Goal: Task Accomplishment & Management: Complete application form

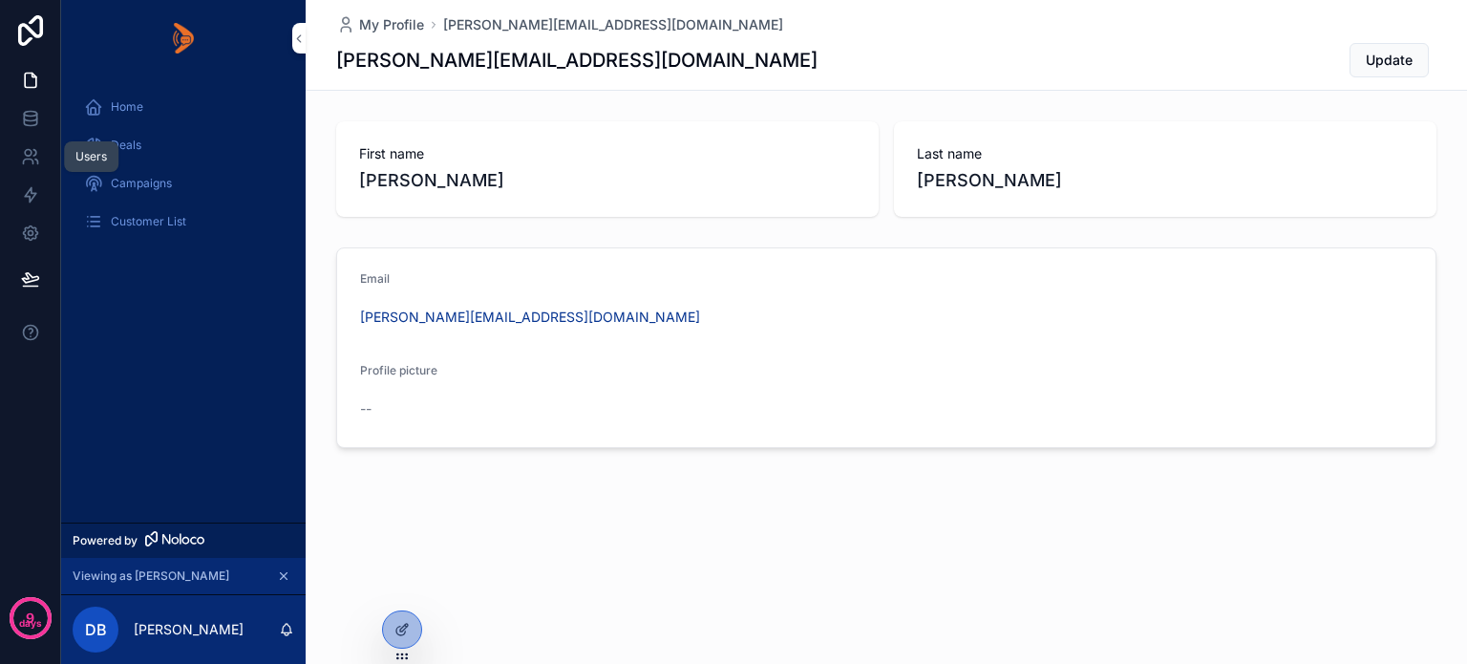
click at [27, 156] on icon at bounding box center [28, 153] width 7 height 7
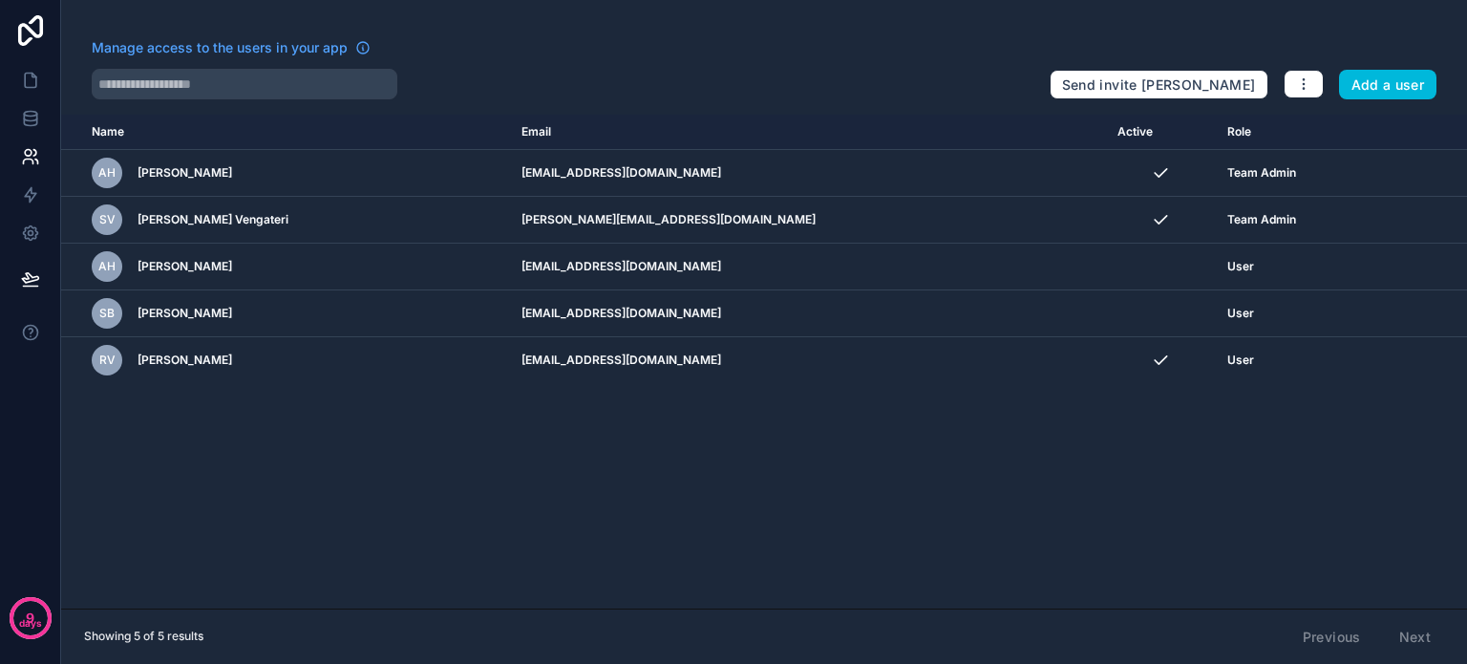
click at [38, 610] on div "9 days" at bounding box center [30, 619] width 23 height 23
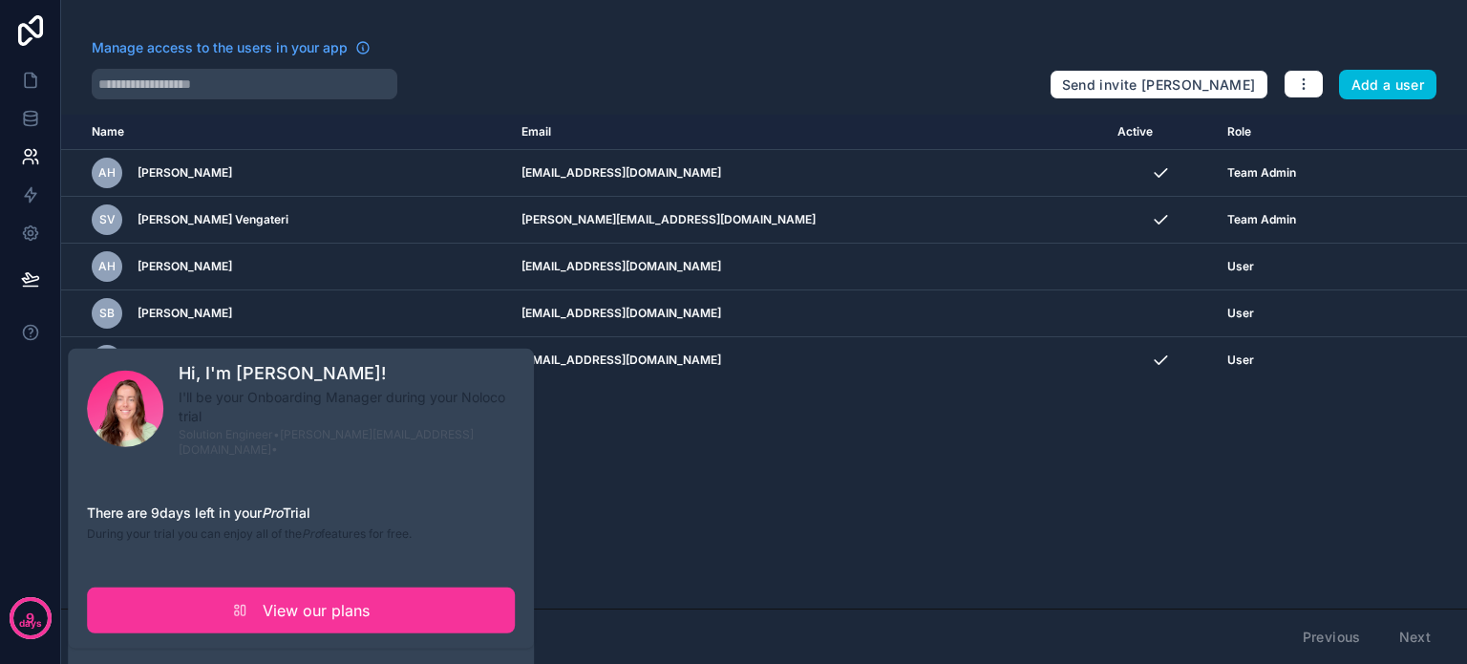
click at [743, 576] on div "Name Email Active Role userTable.email AH Anoop Haridasan anoop@ubilo.in Team A…" at bounding box center [763, 362] width 1405 height 494
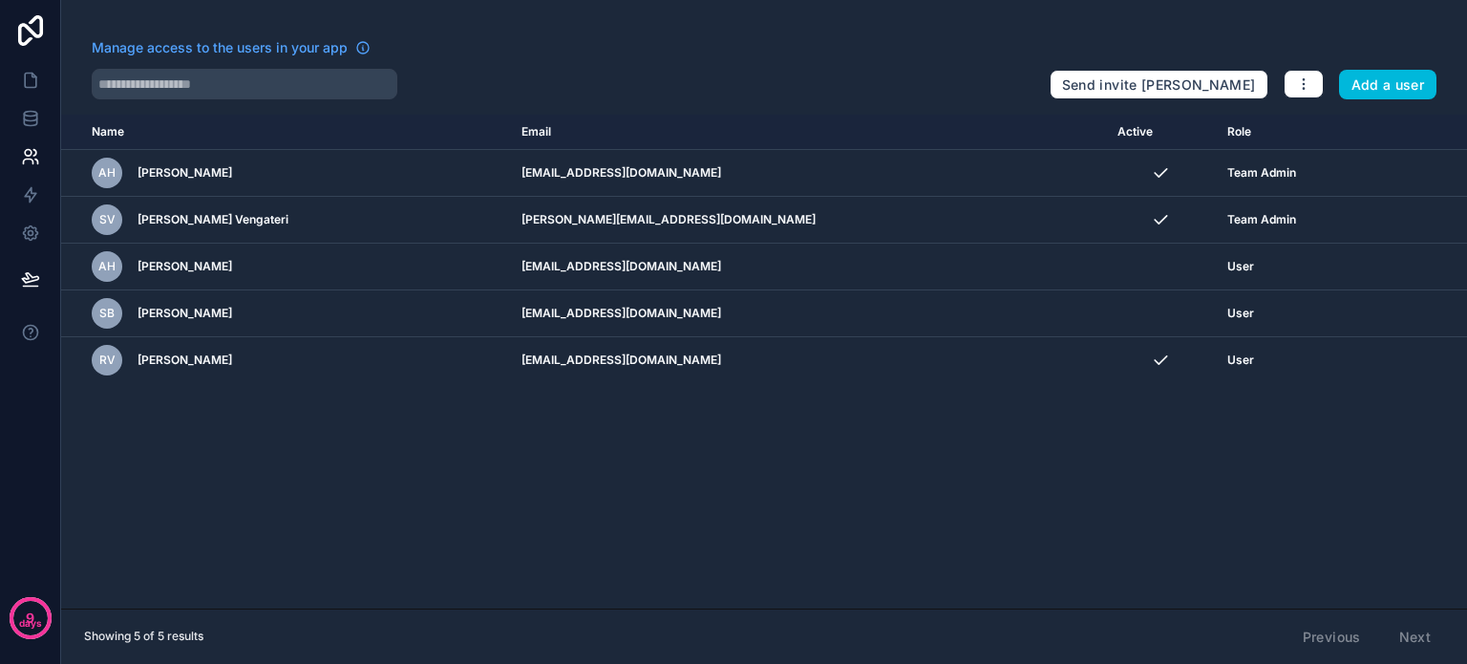
click at [26, 623] on p "days" at bounding box center [30, 623] width 23 height 15
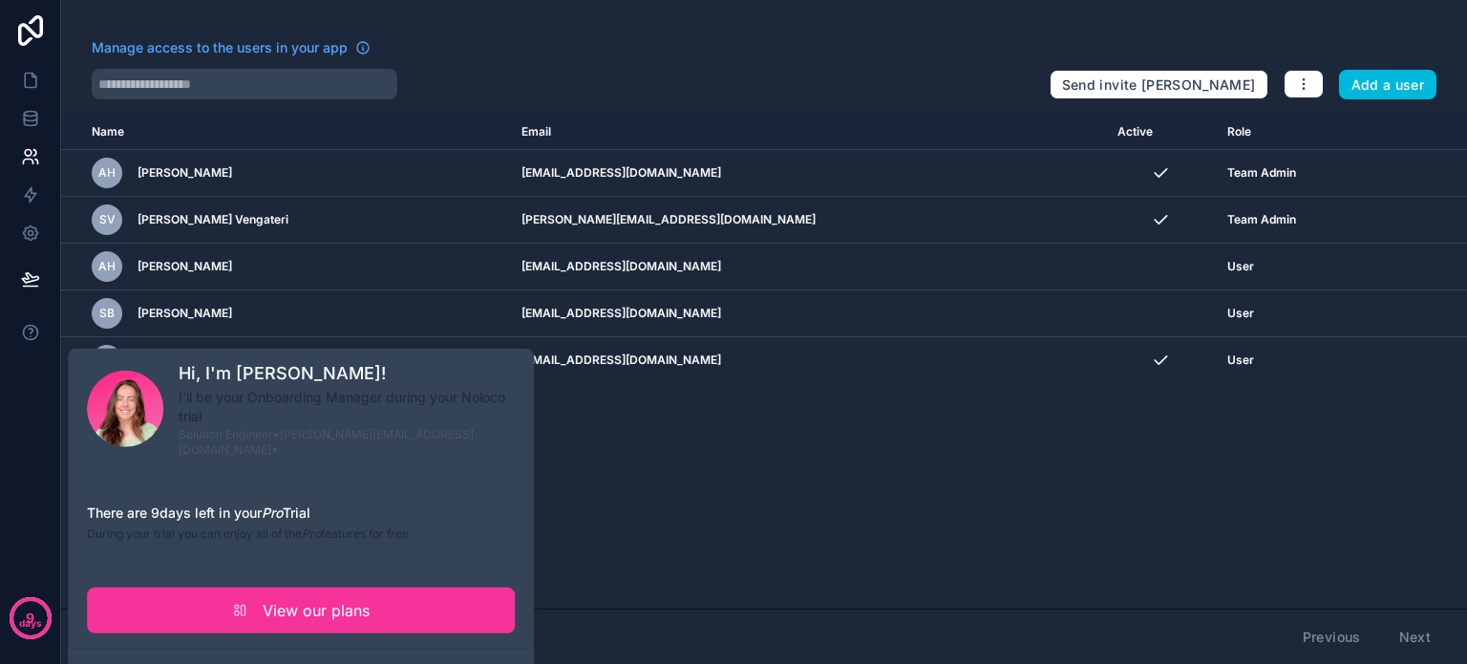
click at [617, 485] on div "Name Email Active Role userTable.email AH Anoop Haridasan anoop@ubilo.in Team A…" at bounding box center [763, 362] width 1405 height 494
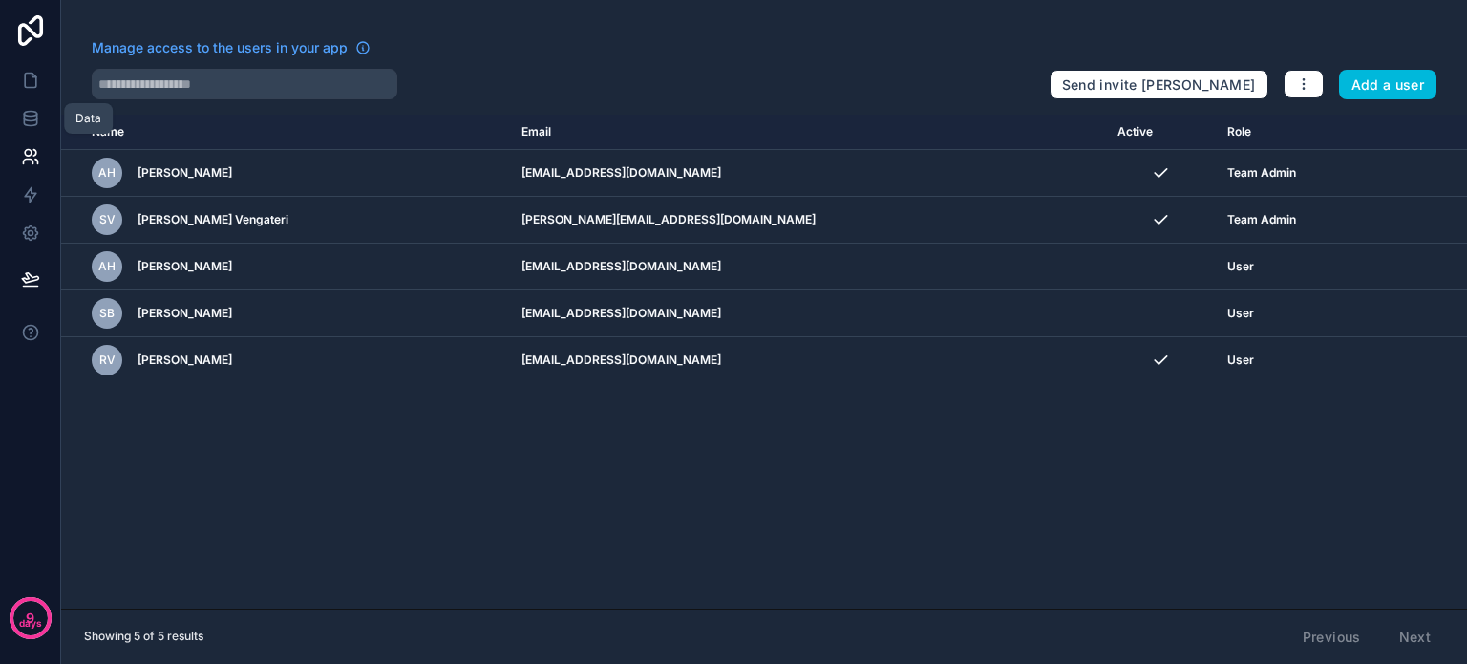
click at [27, 117] on icon at bounding box center [30, 118] width 19 height 19
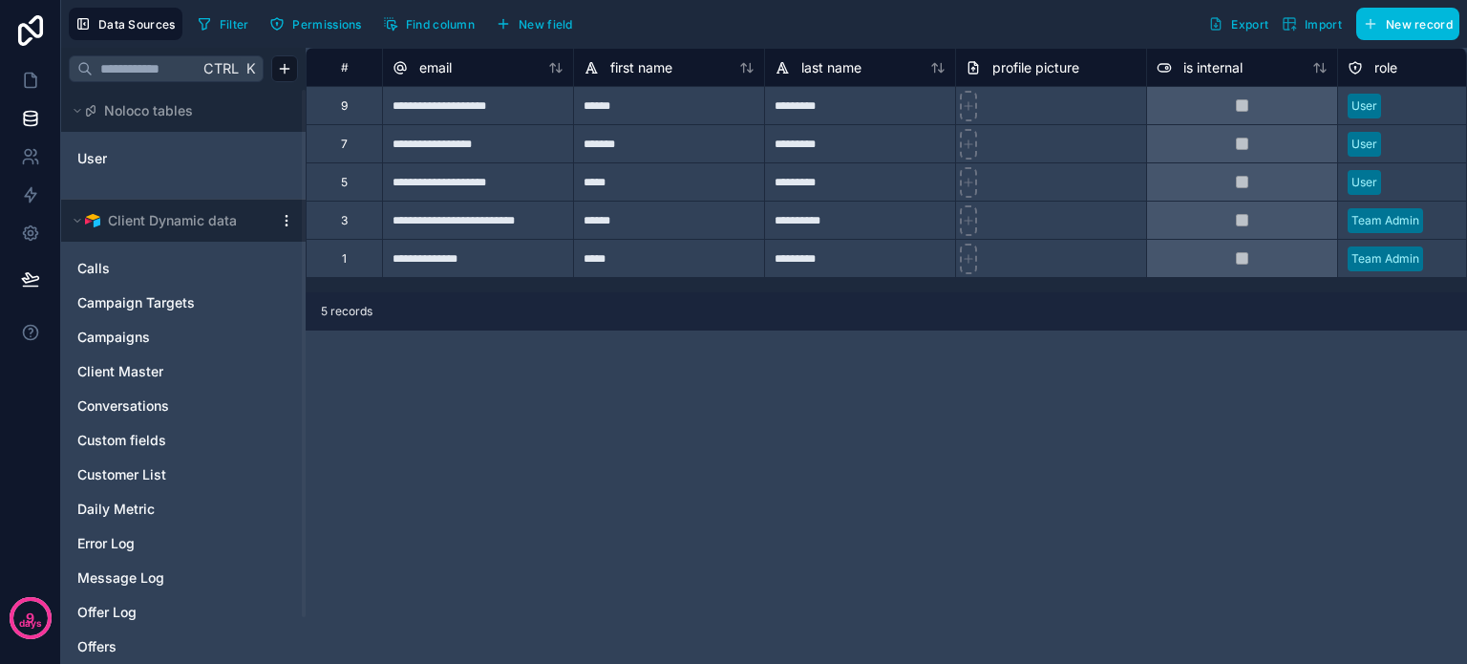
click at [32, 388] on div "9 days" at bounding box center [30, 332] width 61 height 664
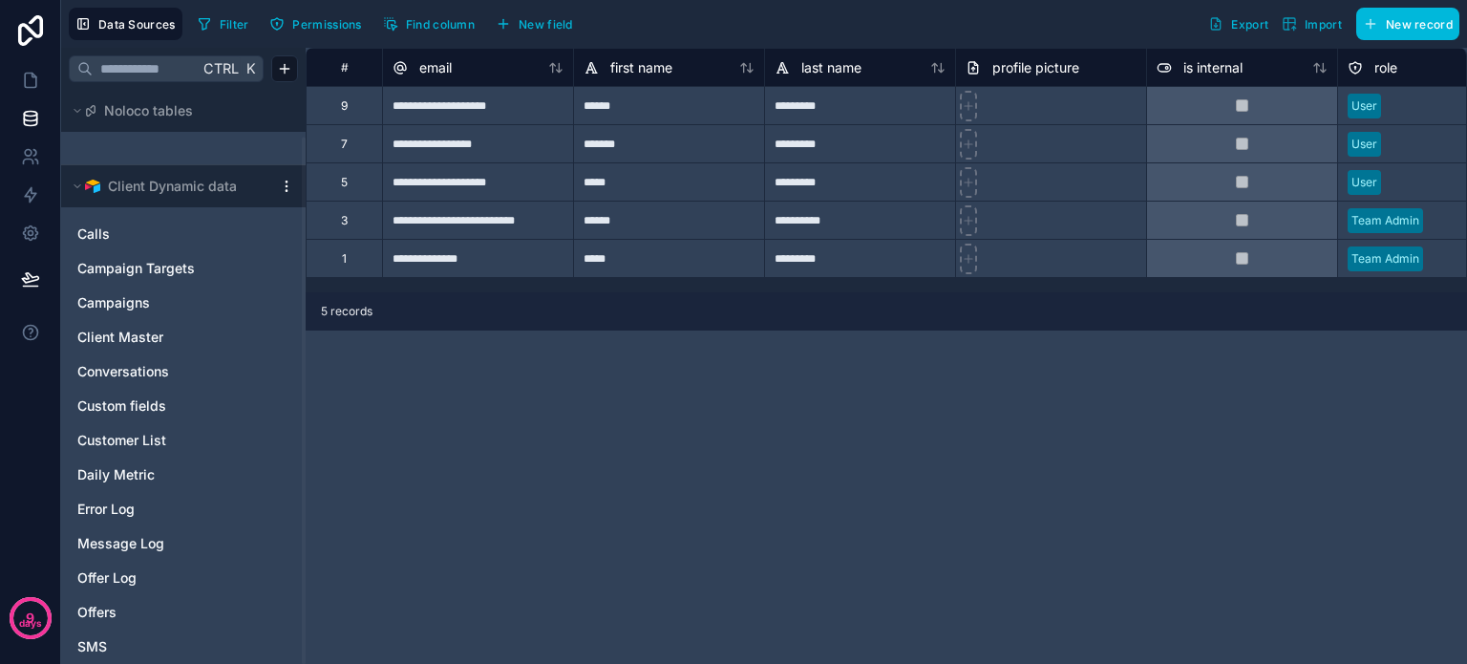
scroll to position [52, 0]
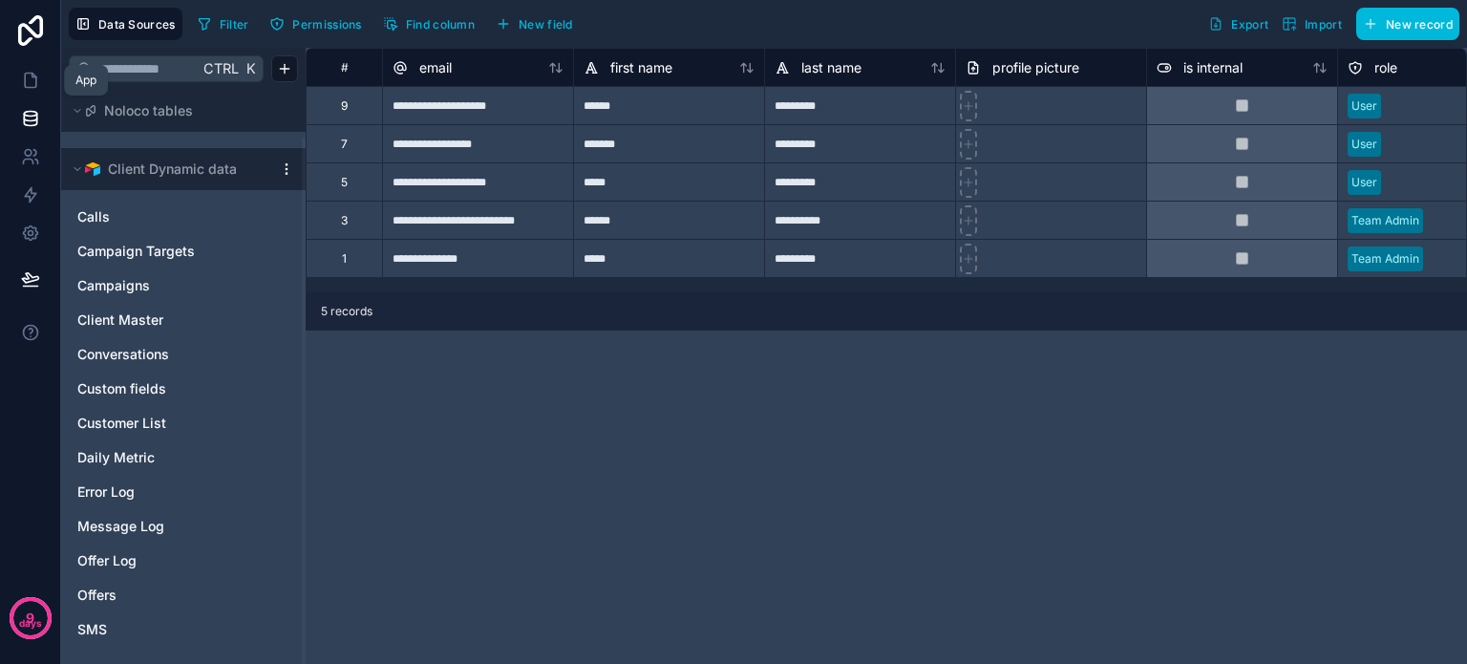
click at [27, 72] on icon at bounding box center [30, 80] width 19 height 19
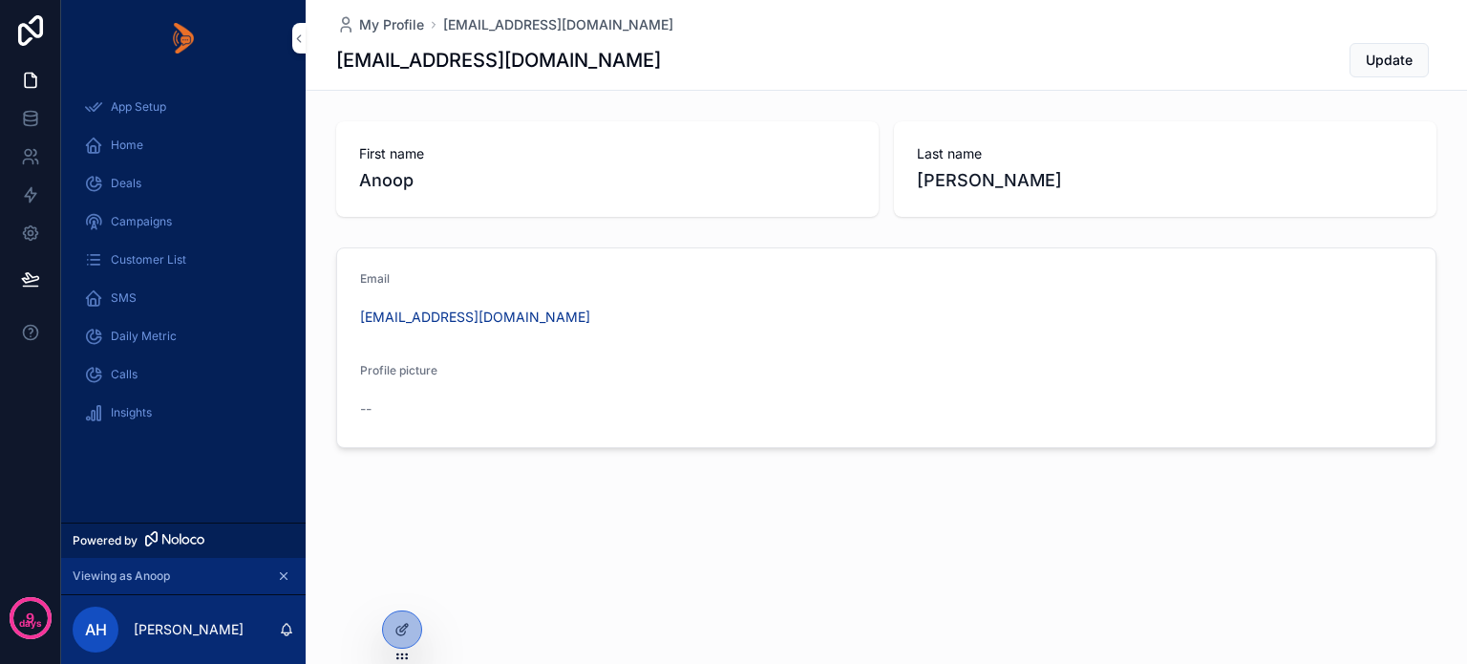
click at [400, 626] on icon at bounding box center [401, 629] width 15 height 15
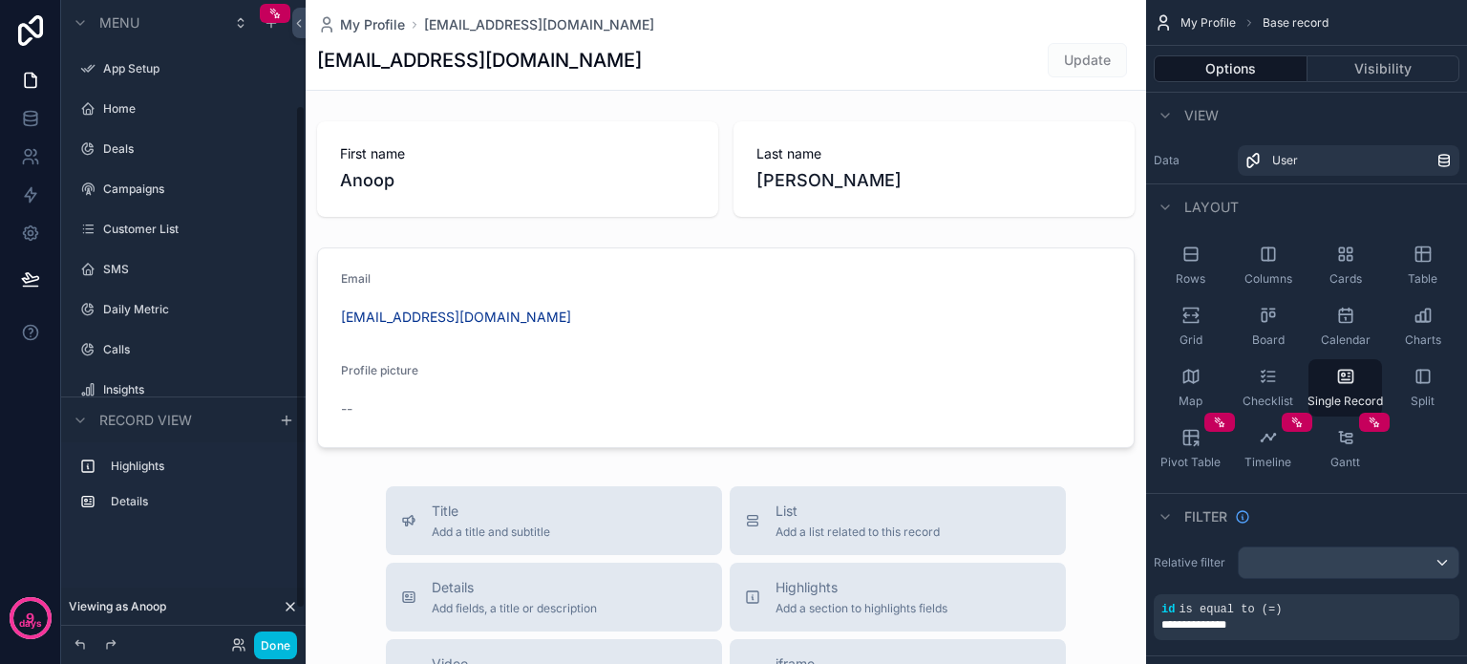
scroll to position [134, 0]
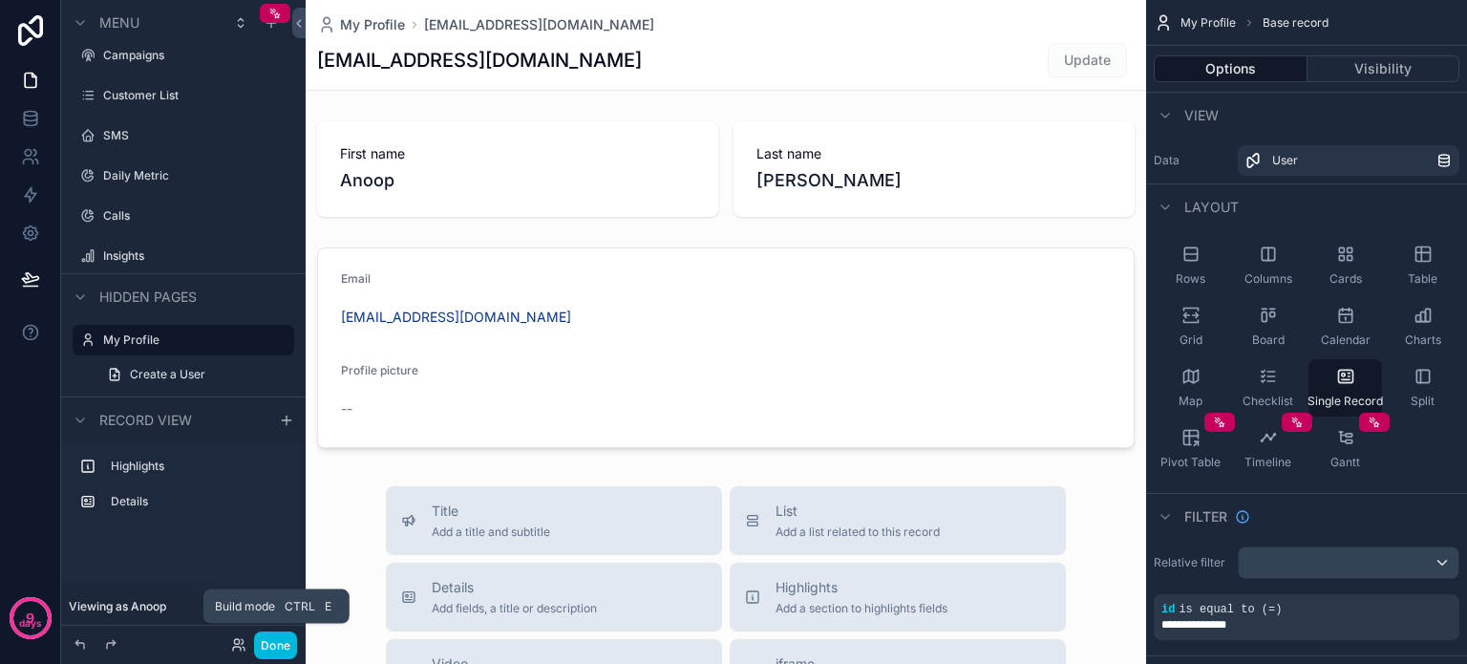
click at [272, 641] on button "Done" at bounding box center [275, 645] width 43 height 28
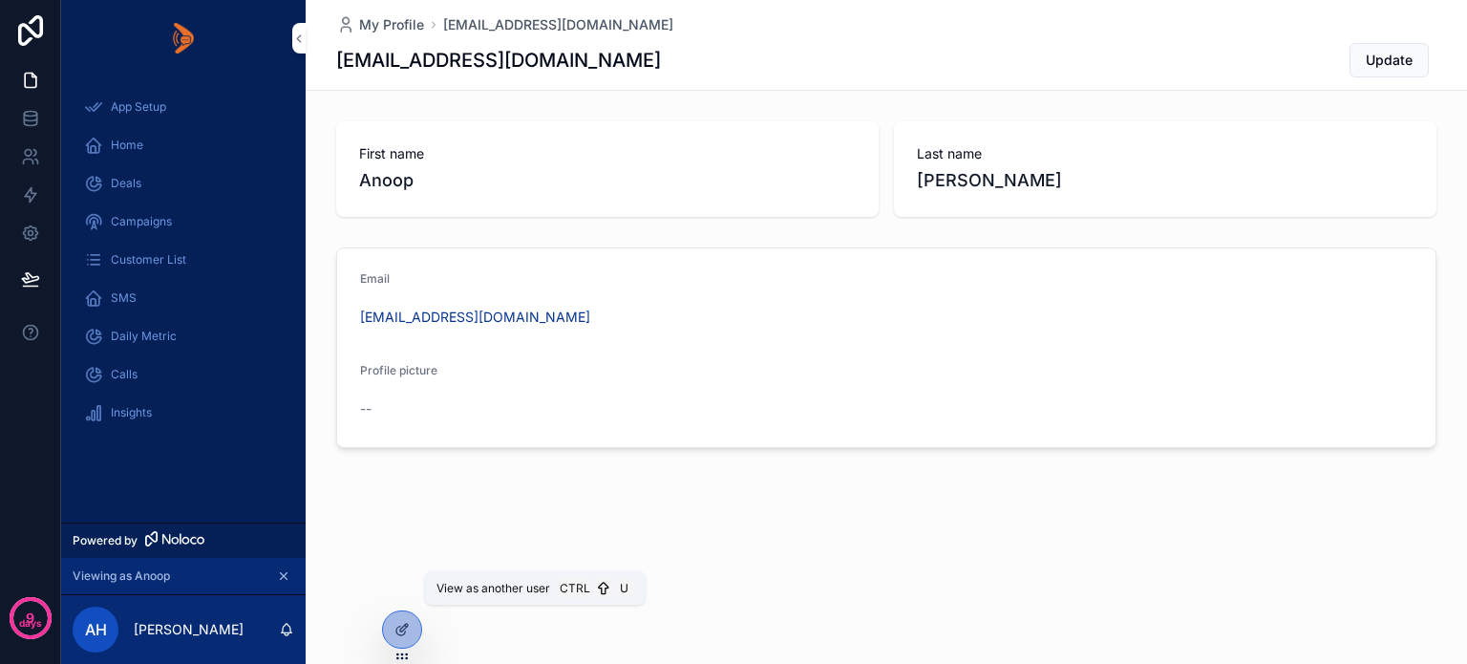
click at [0, 0] on icon at bounding box center [0, 0] width 0 height 0
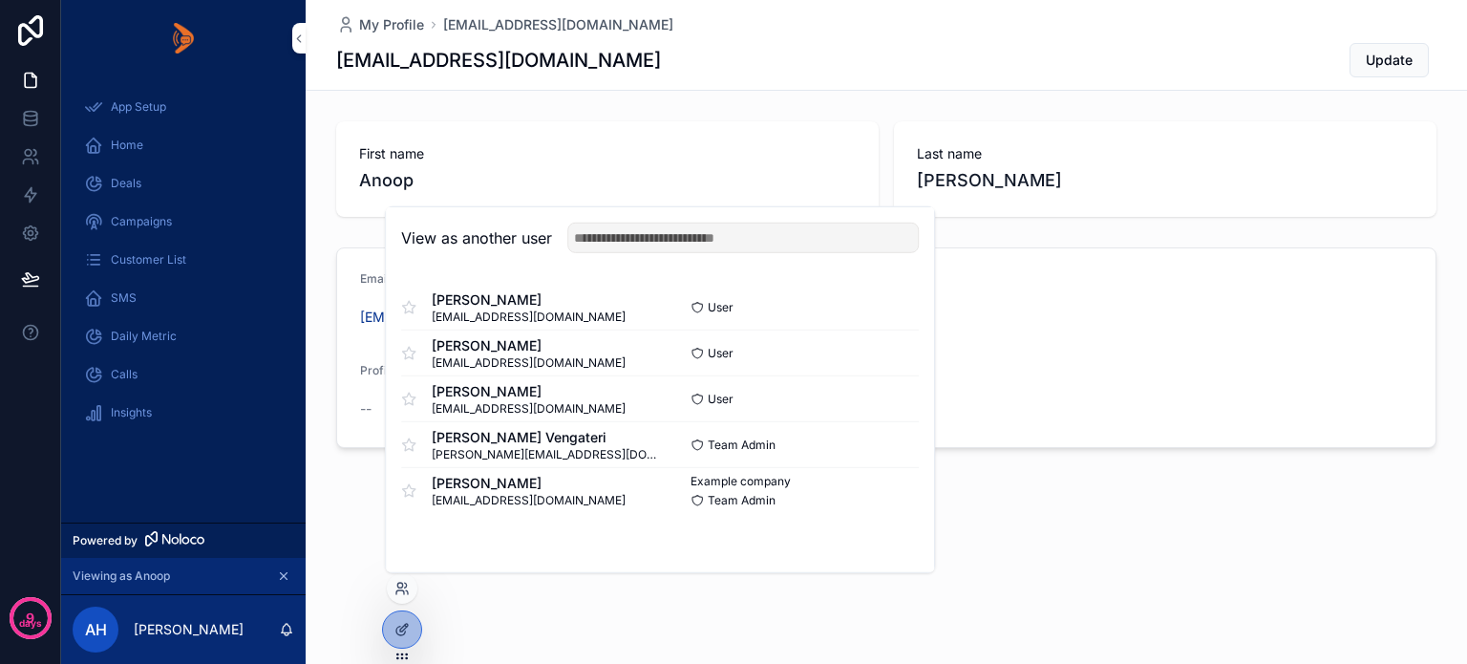
click at [0, 0] on button "Select" at bounding box center [0, 0] width 0 height 0
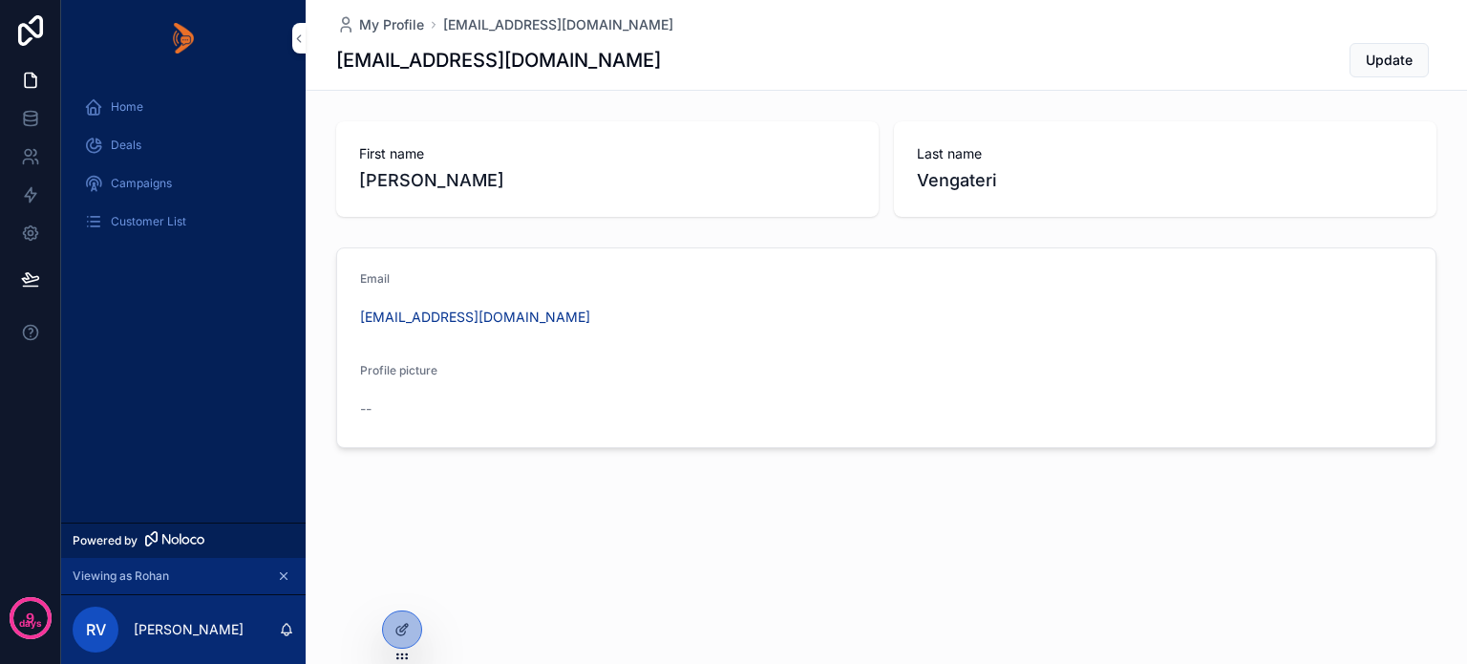
click at [123, 145] on span "Deals" at bounding box center [126, 144] width 31 height 15
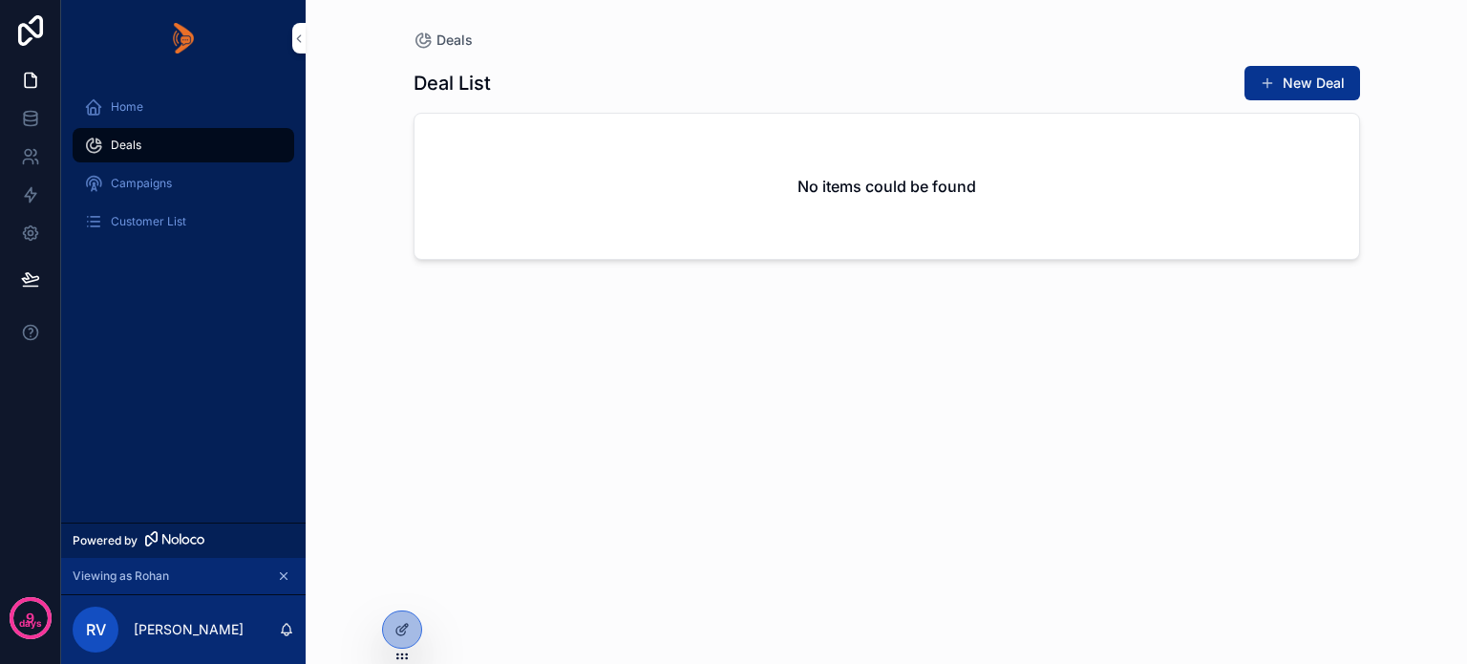
click at [139, 174] on div "Campaigns" at bounding box center [183, 183] width 199 height 31
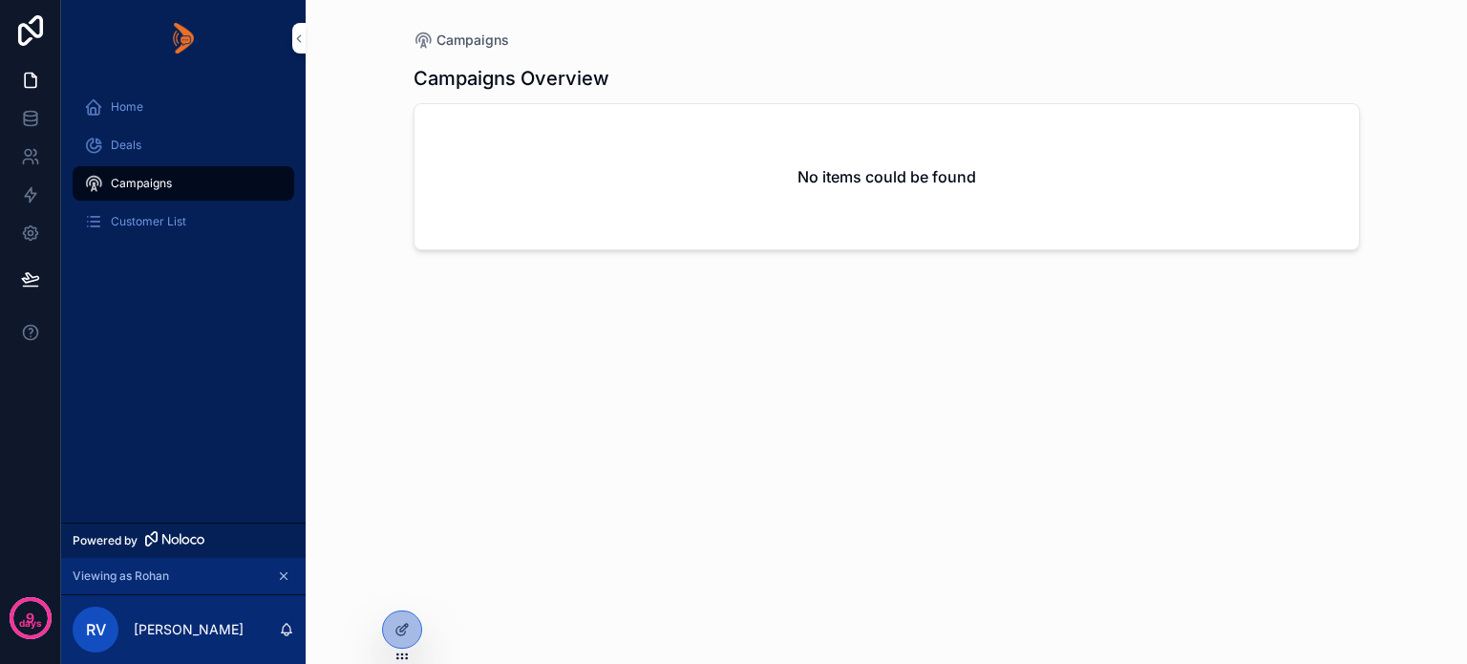
click at [157, 215] on span "Customer List" at bounding box center [148, 221] width 75 height 15
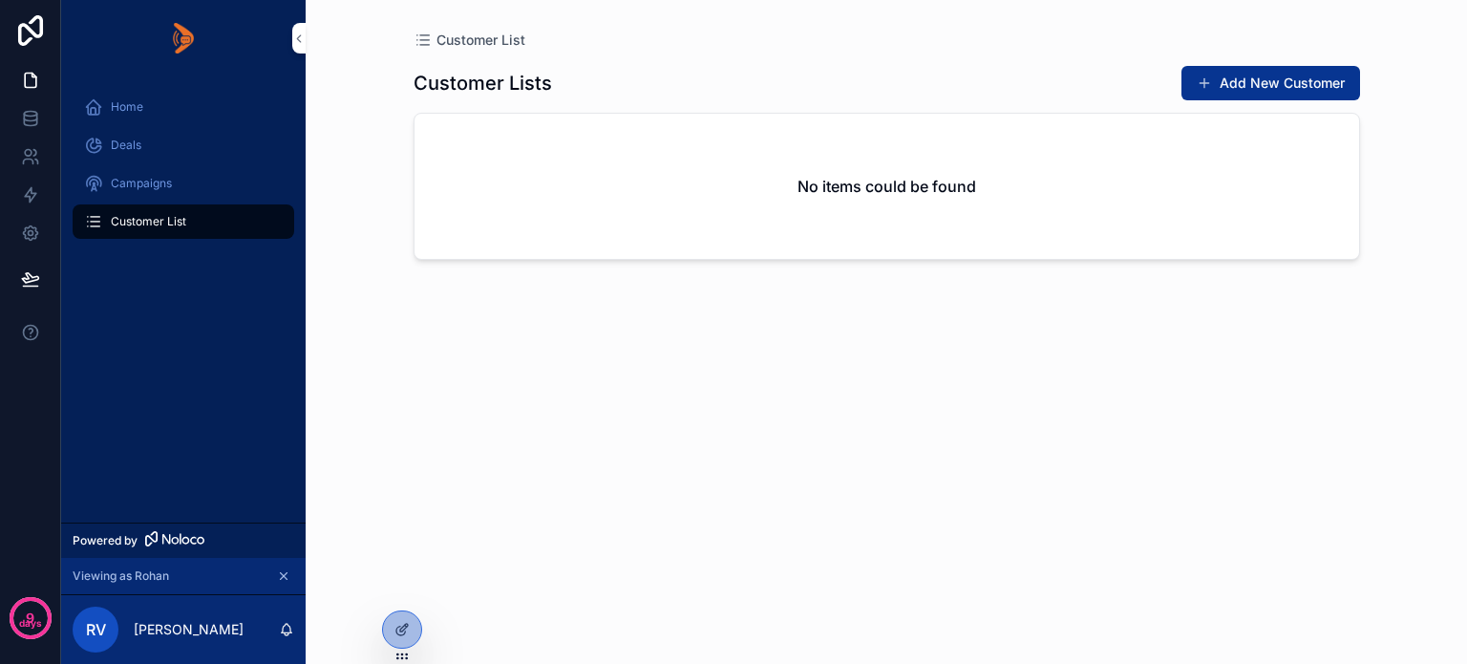
click at [127, 139] on span "Deals" at bounding box center [126, 144] width 31 height 15
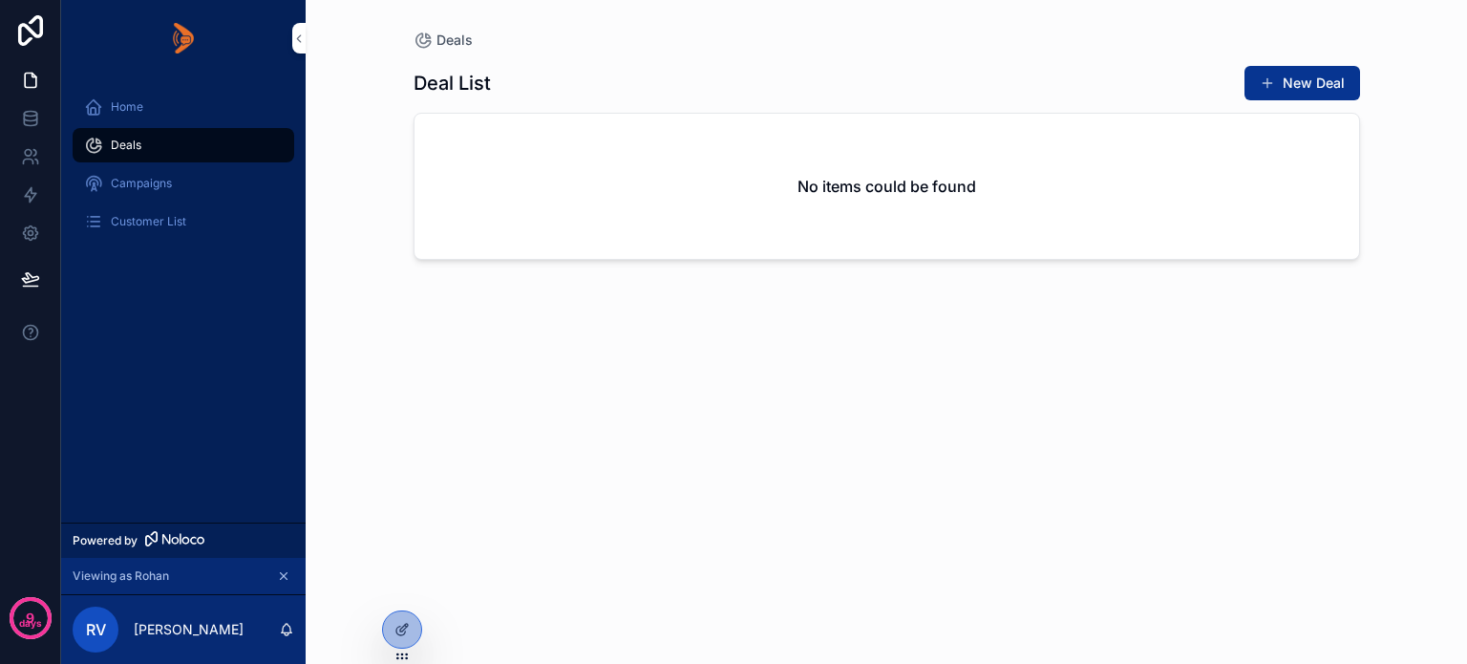
click at [144, 209] on div "Customer List" at bounding box center [183, 221] width 199 height 31
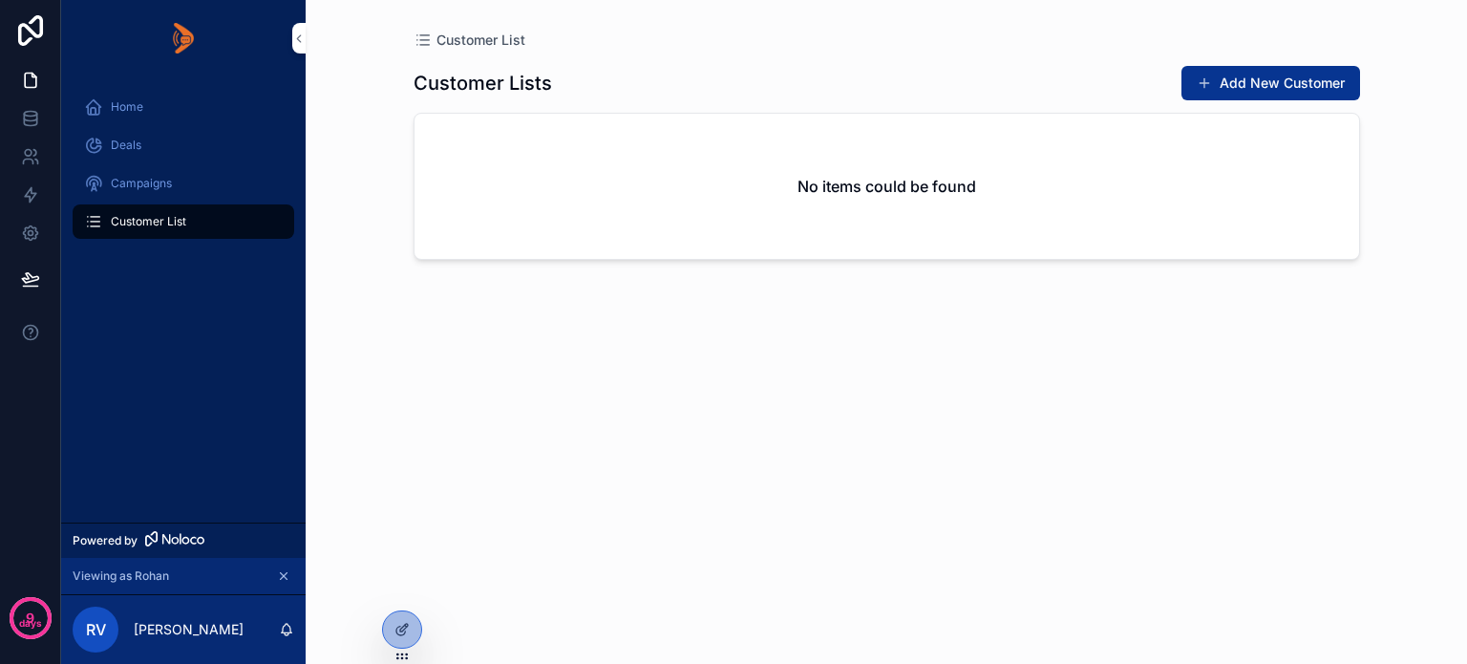
click at [395, 627] on icon at bounding box center [401, 629] width 15 height 15
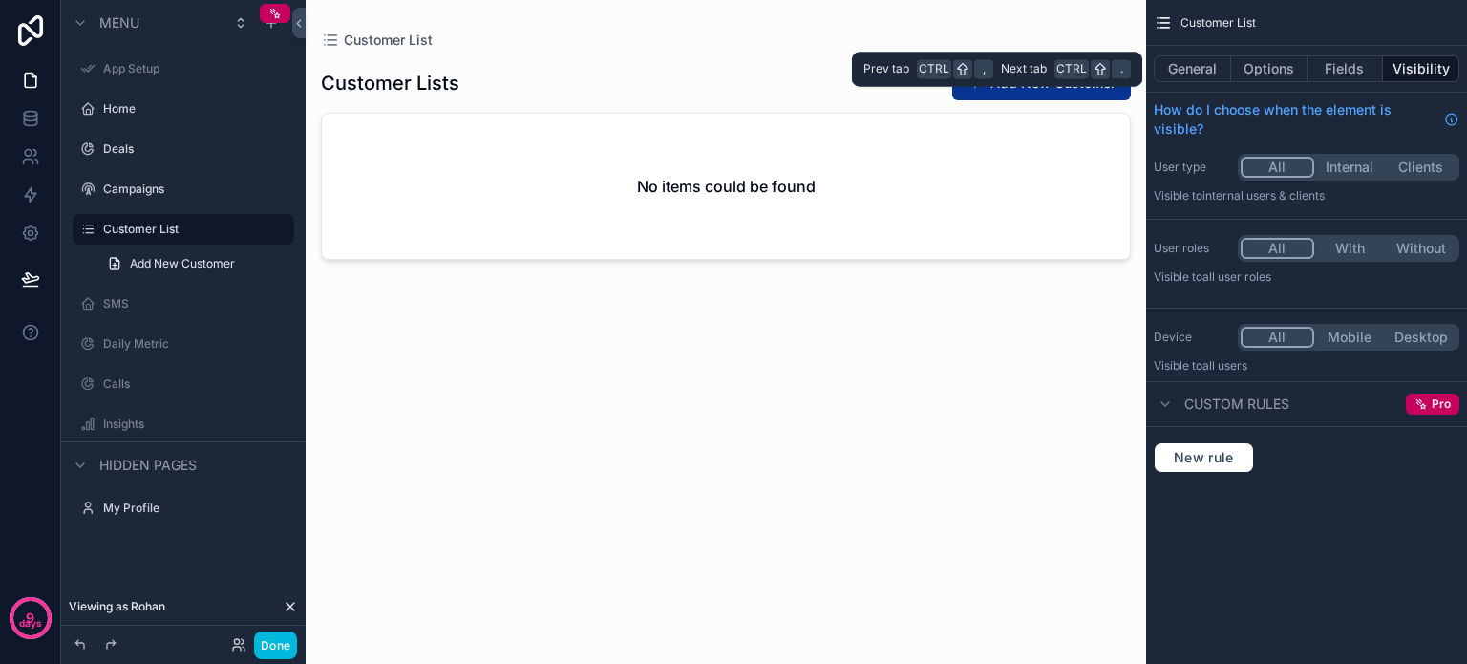
click at [1409, 68] on button "Visibility" at bounding box center [1421, 68] width 76 height 27
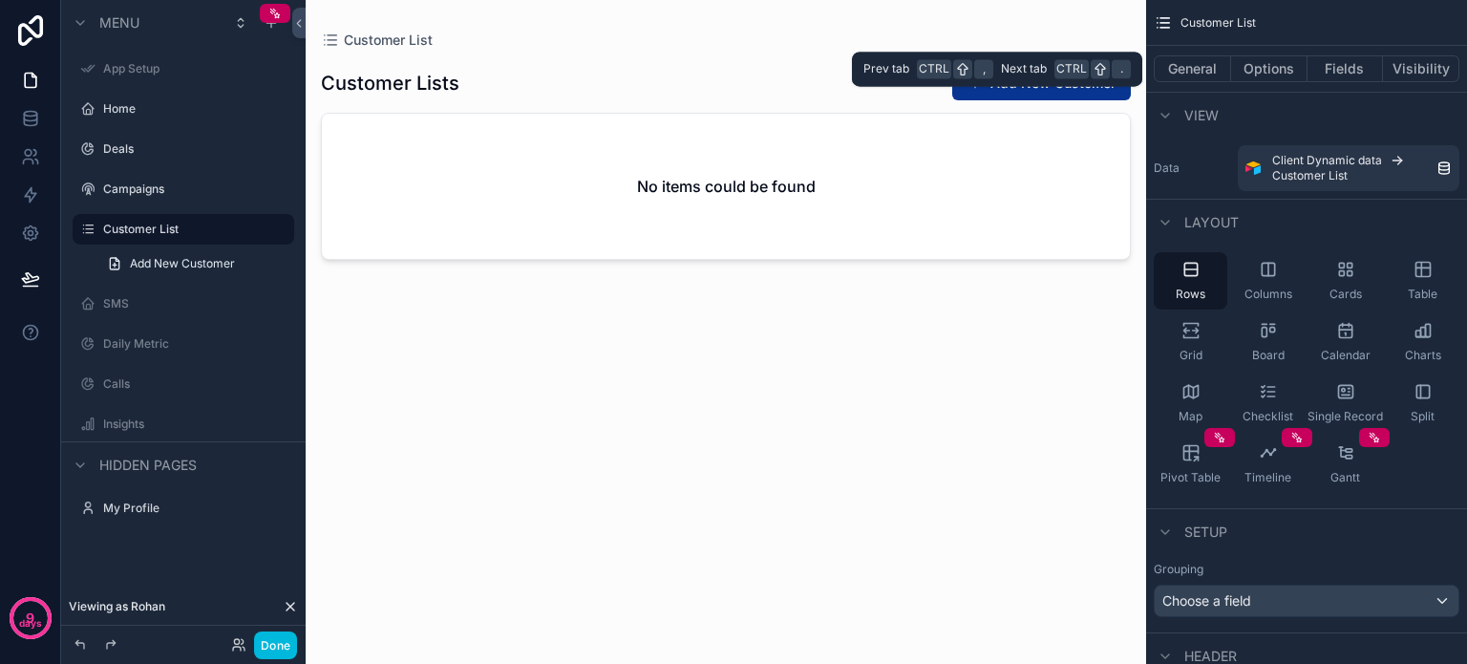
click at [1414, 70] on button "Visibility" at bounding box center [1421, 68] width 76 height 27
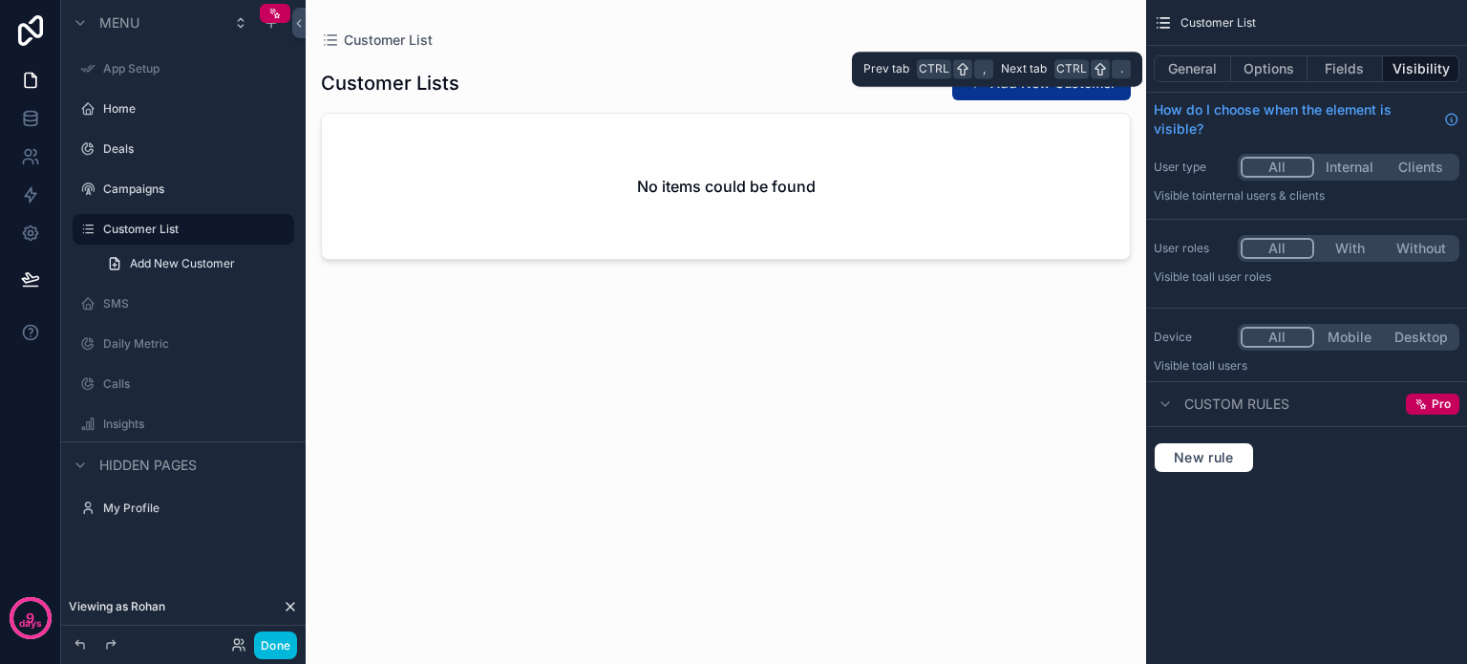
click at [1185, 62] on button "General" at bounding box center [1191, 68] width 77 height 27
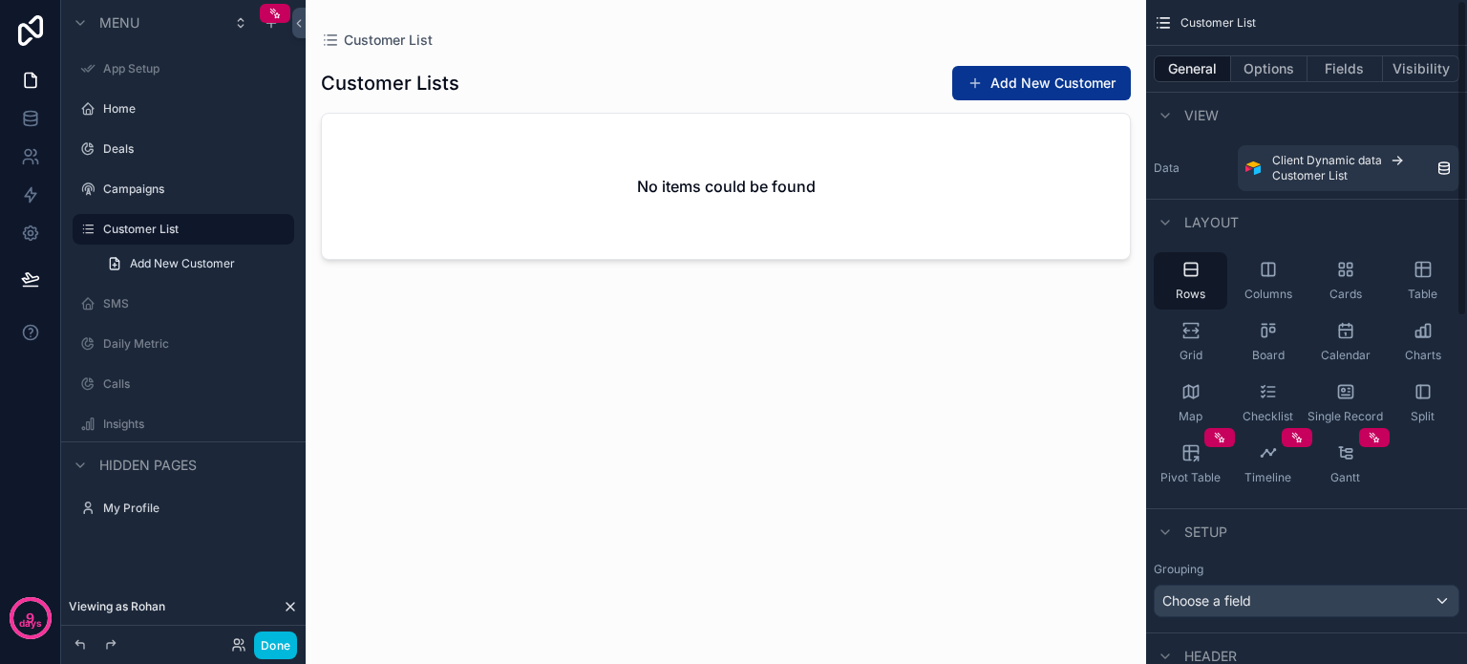
click at [642, 411] on div "scrollable content" at bounding box center [726, 320] width 840 height 641
click at [750, 270] on div "Customer Lists Add New Customer No items could be found" at bounding box center [726, 345] width 810 height 591
click at [1012, 86] on button "Add New Customer" at bounding box center [1041, 83] width 179 height 34
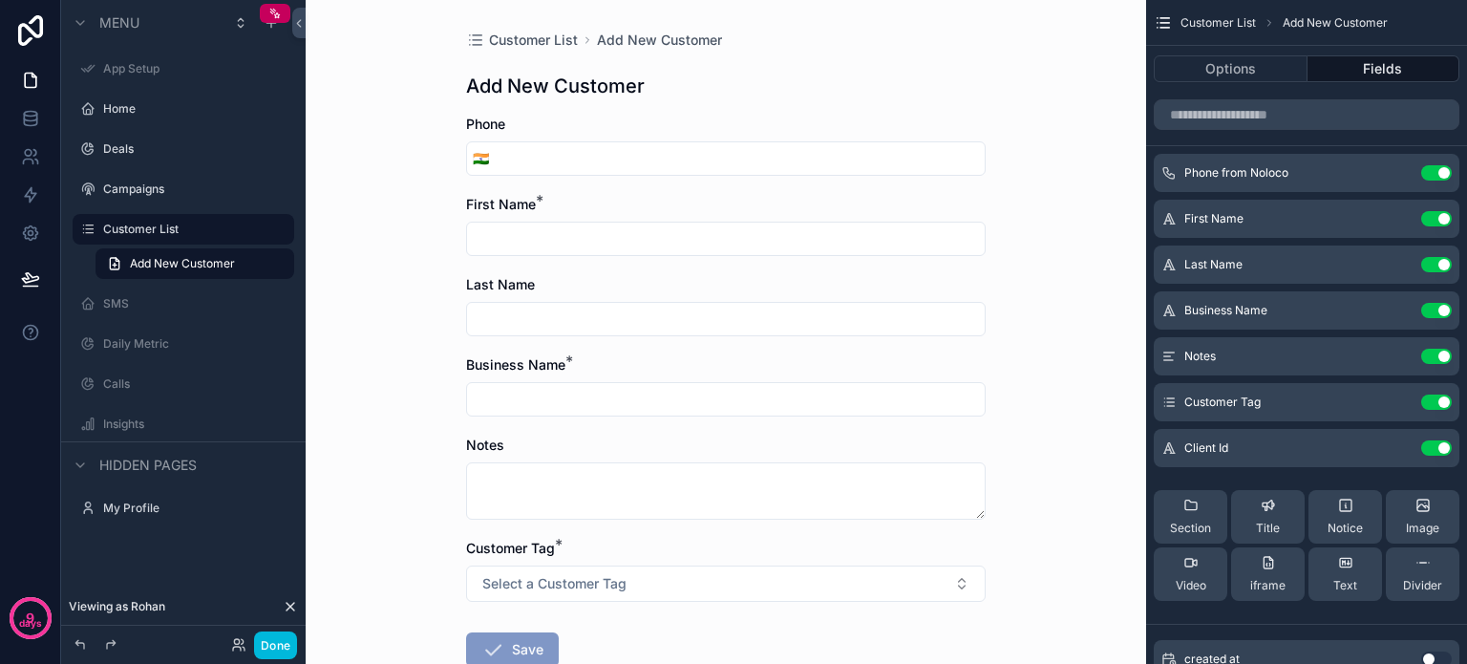
click at [539, 156] on input "scrollable content" at bounding box center [740, 158] width 490 height 27
type input "**********"
type input "*****"
type input "*********"
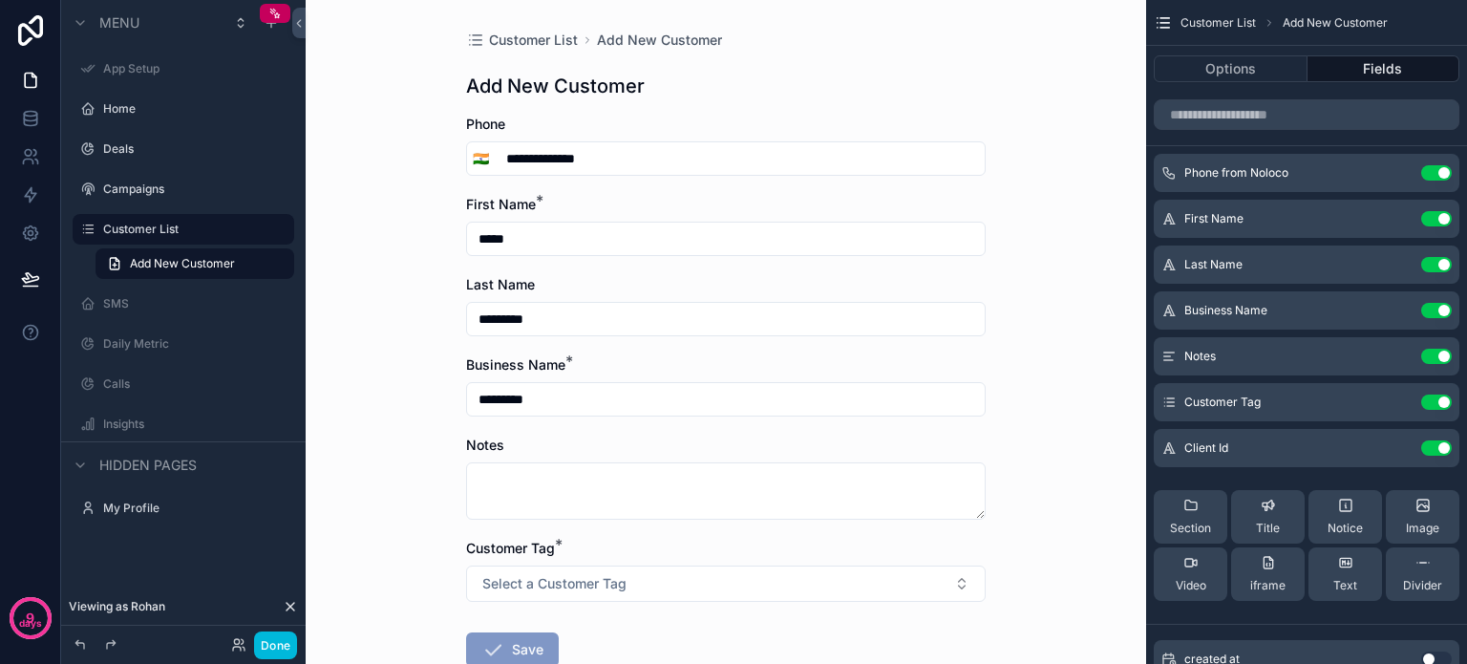
type input "**********"
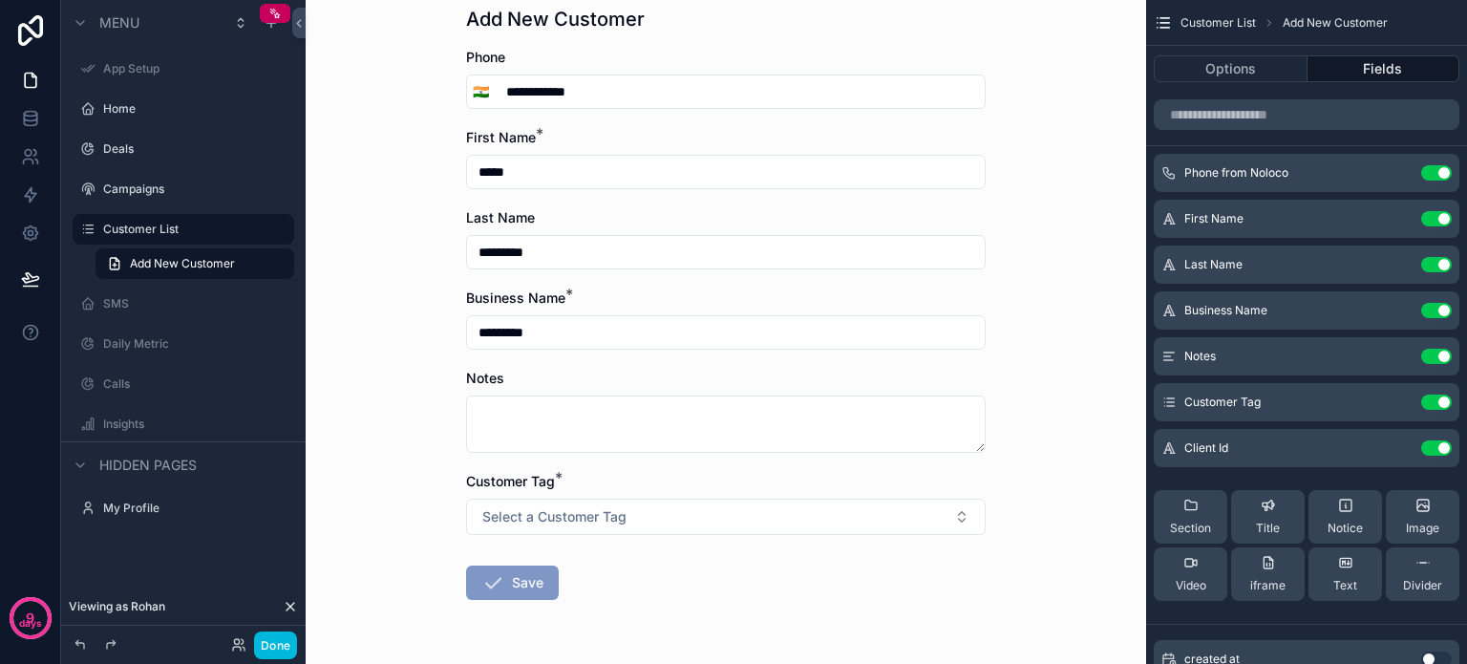
scroll to position [124, 0]
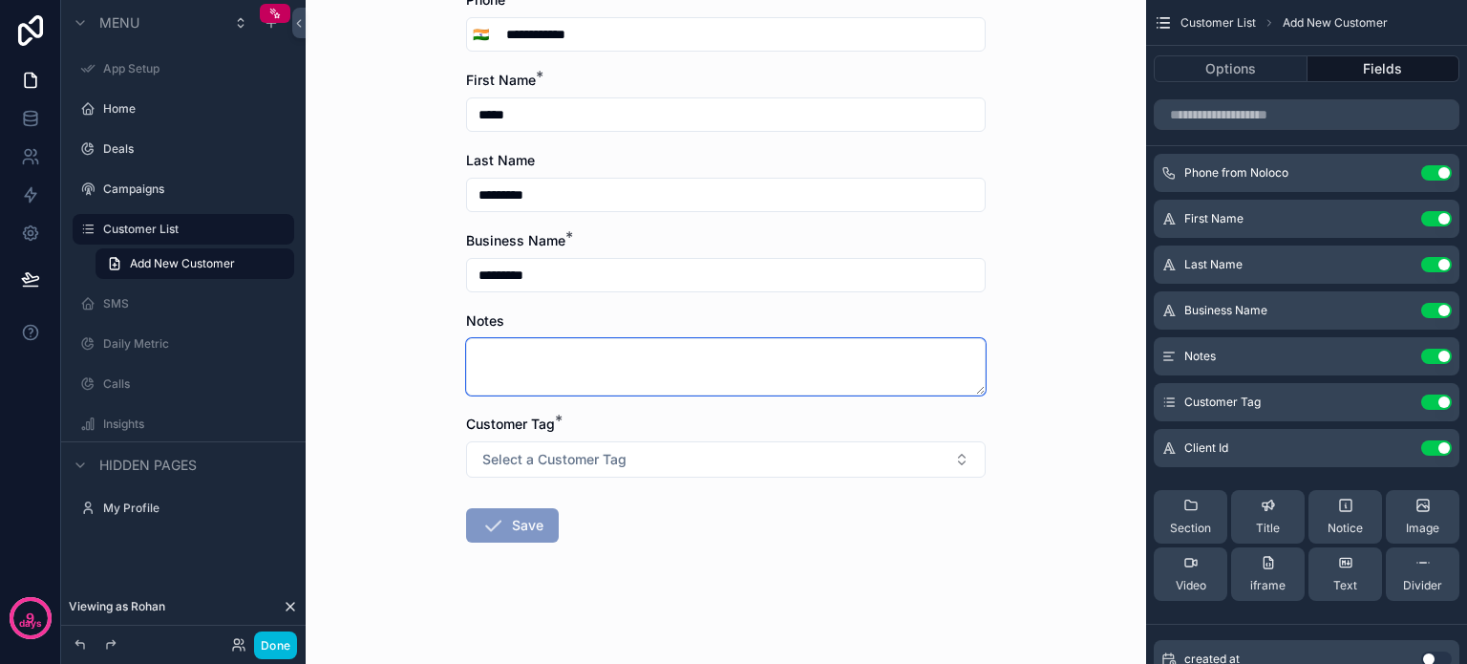
click at [523, 355] on textarea "scrollable content" at bounding box center [725, 366] width 519 height 57
click at [565, 457] on span "Select a Customer Tag" at bounding box center [554, 459] width 144 height 19
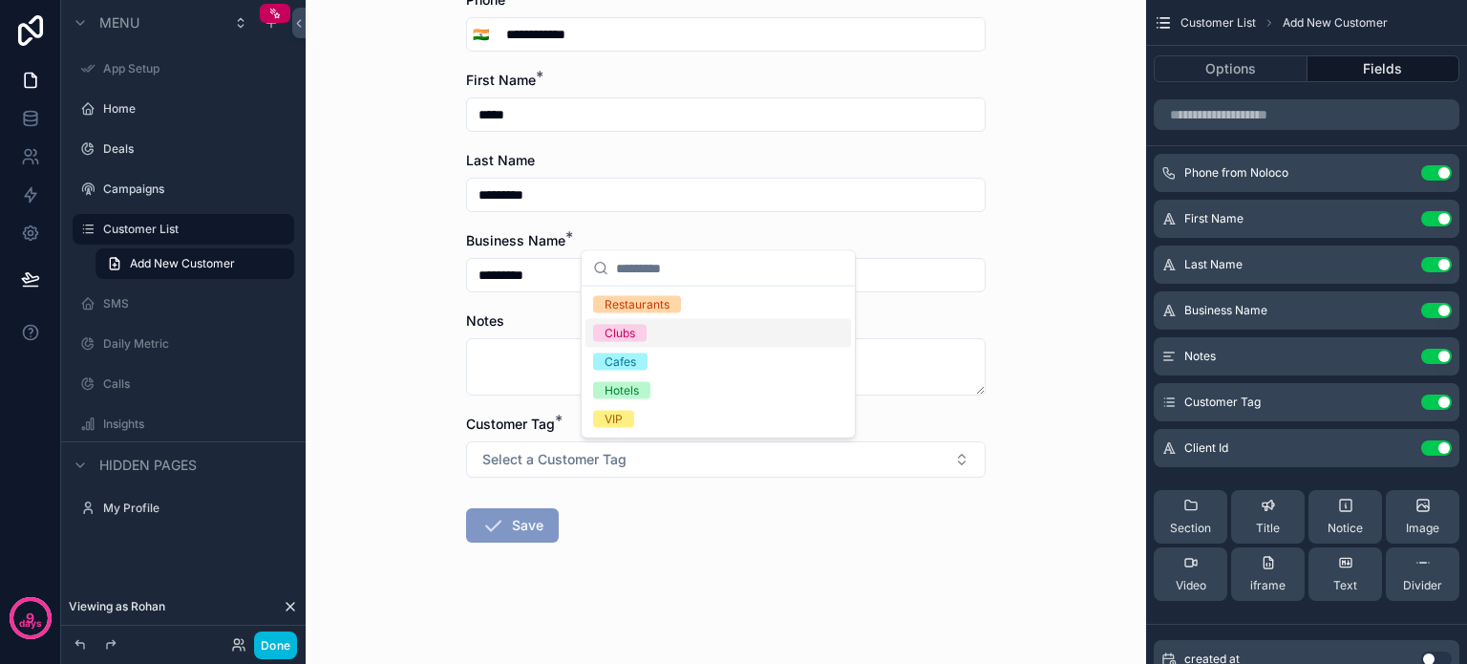
click at [626, 326] on div "Clubs" at bounding box center [619, 333] width 31 height 17
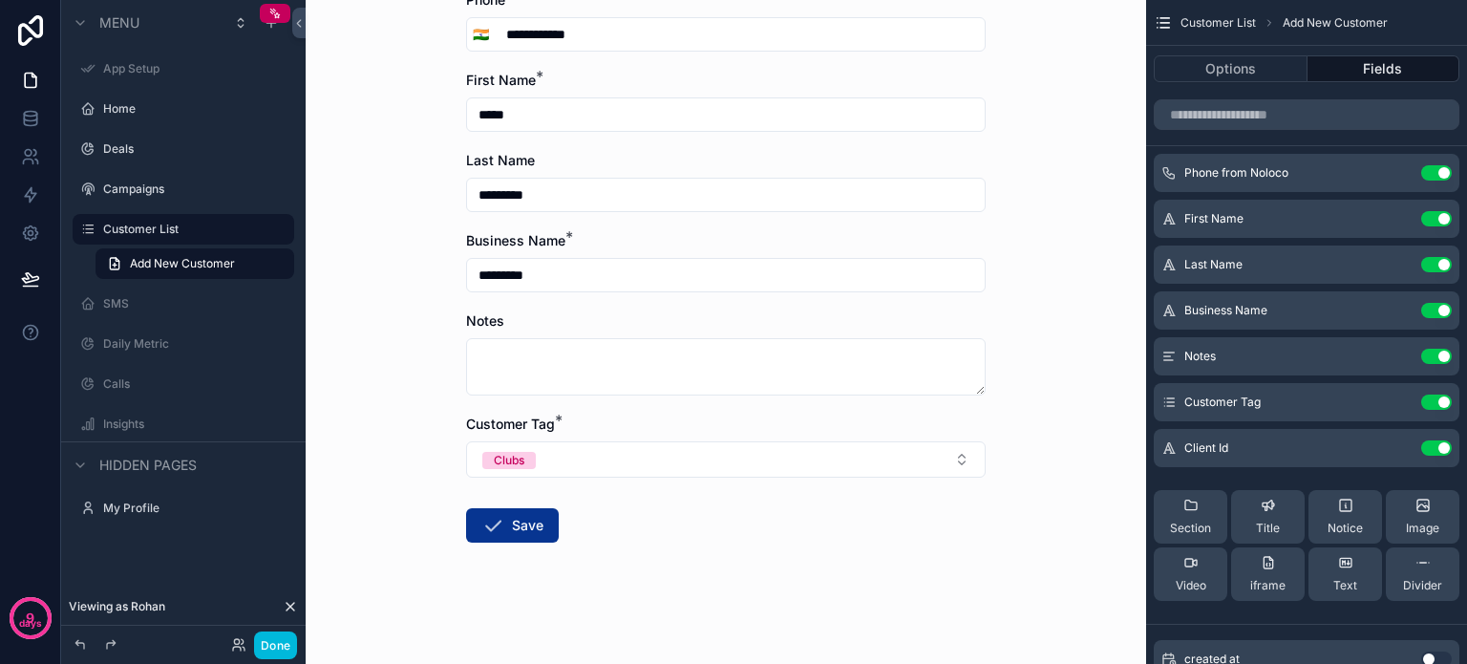
click at [512, 520] on button "Save" at bounding box center [512, 525] width 93 height 34
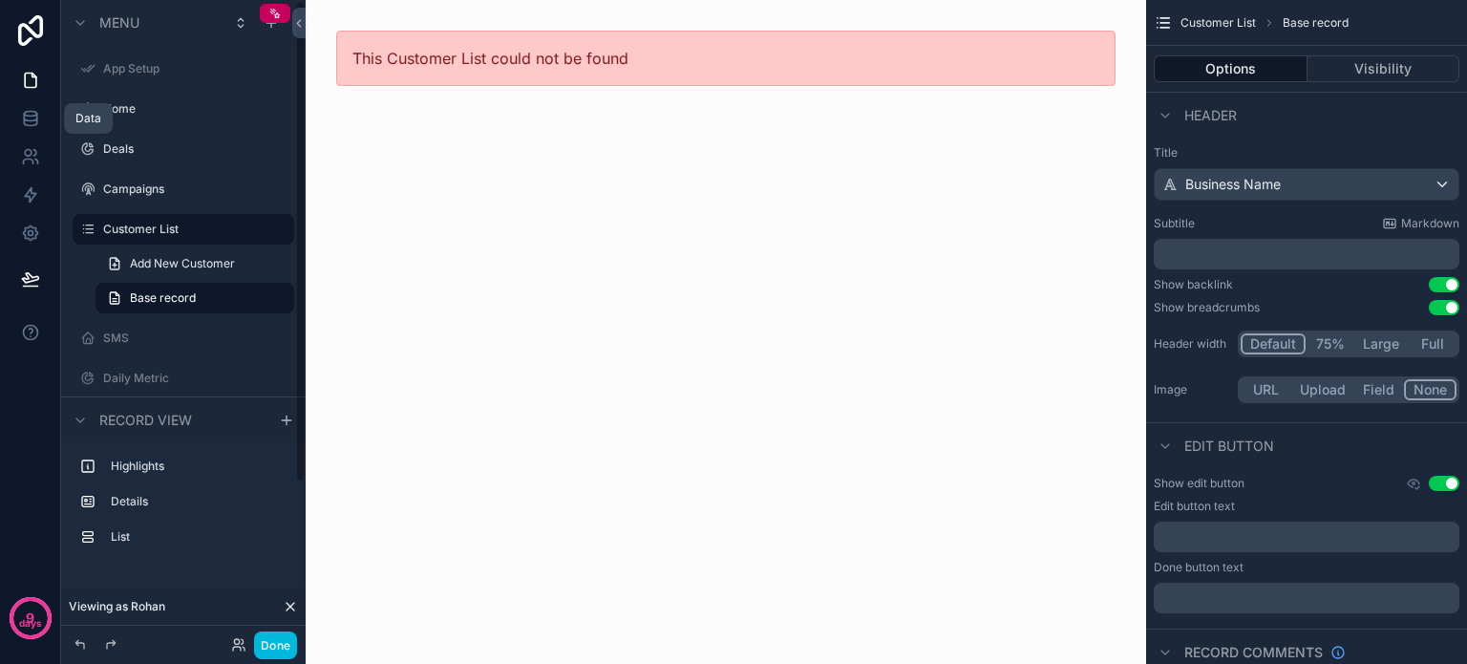
click at [27, 118] on icon at bounding box center [30, 118] width 19 height 19
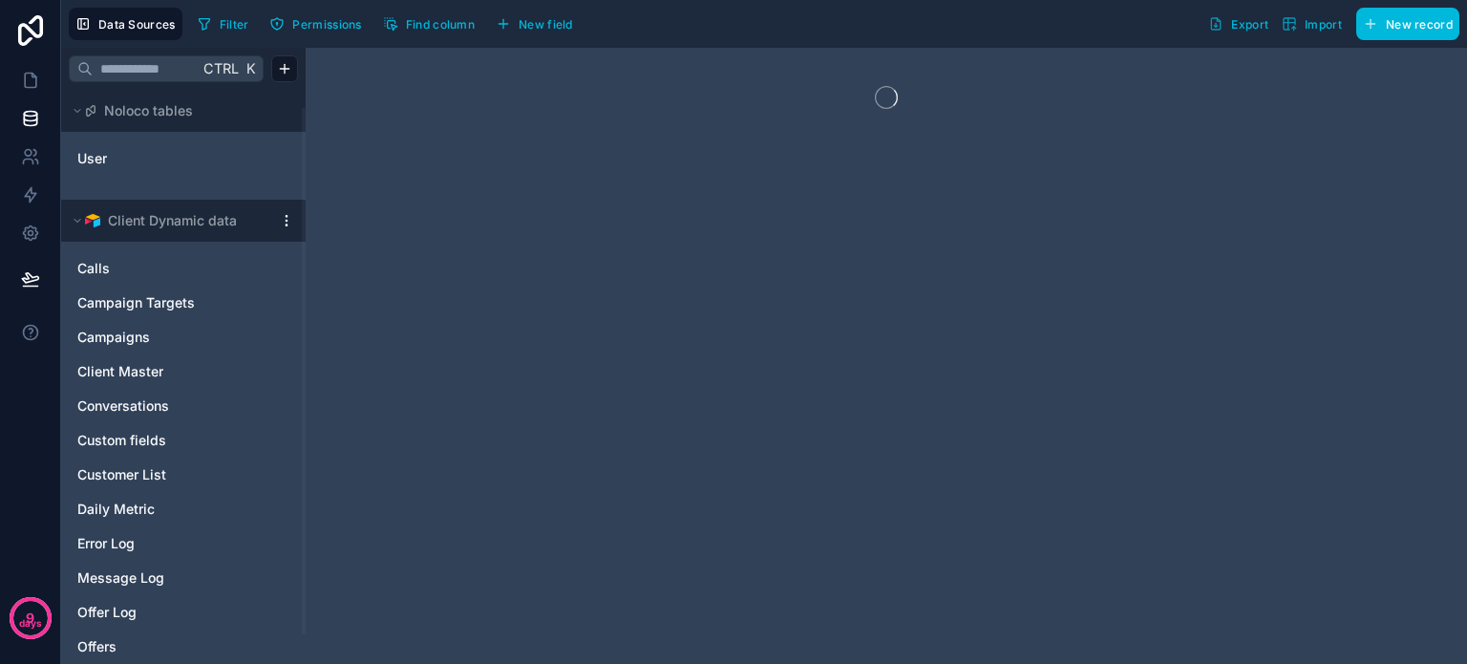
scroll to position [52, 0]
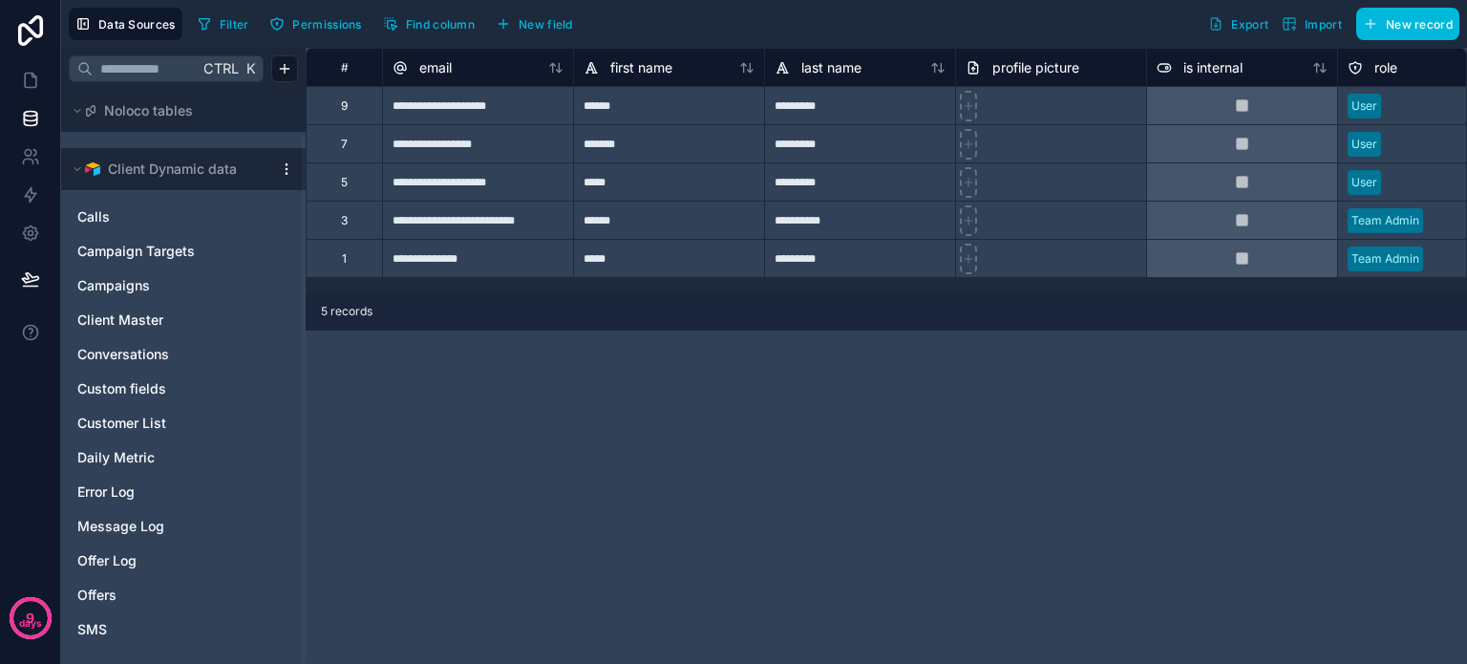
click at [117, 427] on span "Customer List" at bounding box center [121, 422] width 89 height 19
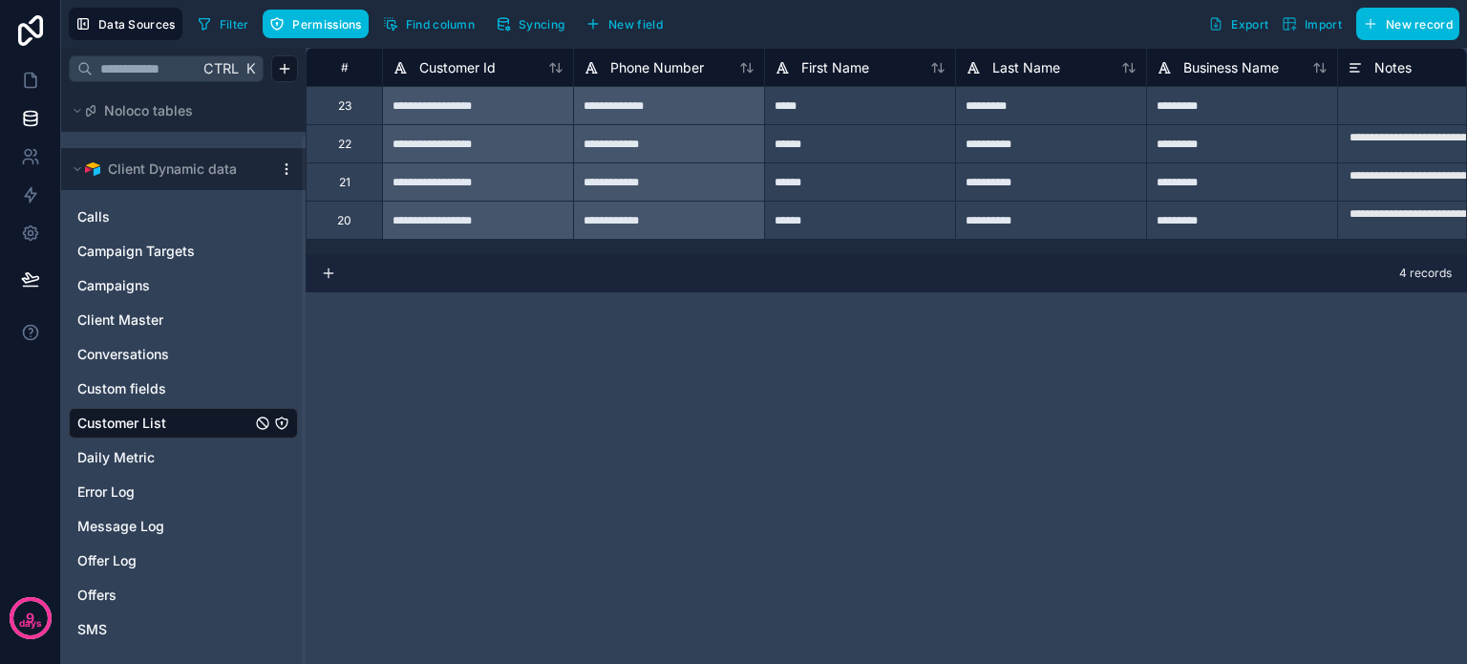
click at [312, 26] on span "Permissions" at bounding box center [326, 24] width 69 height 14
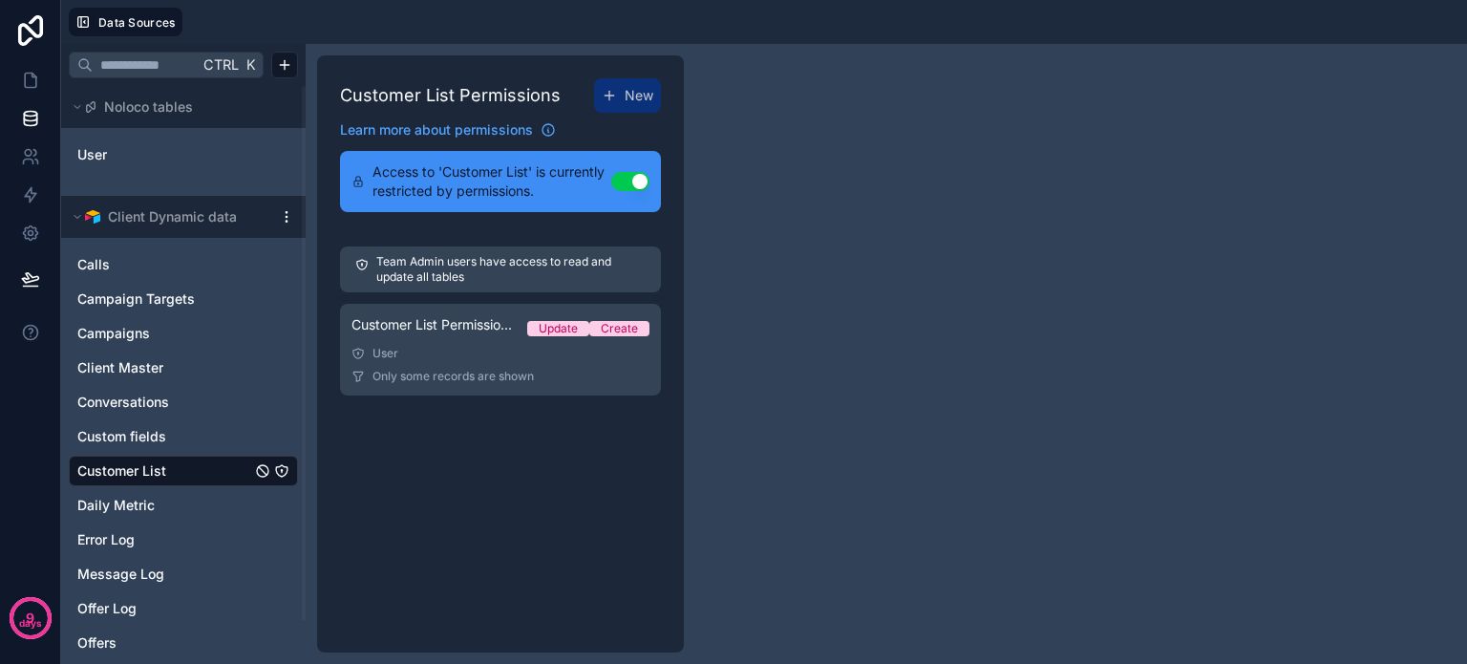
click at [454, 349] on div "User" at bounding box center [500, 353] width 298 height 15
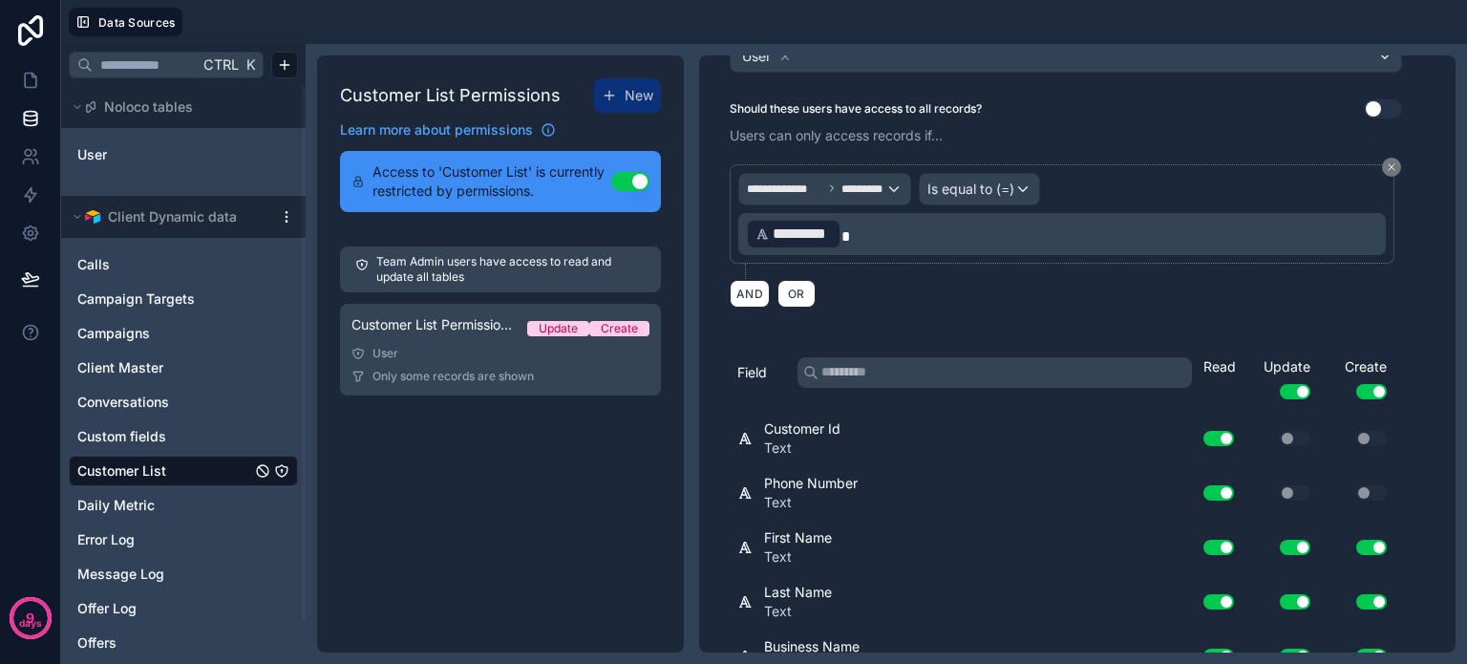
scroll to position [274, 0]
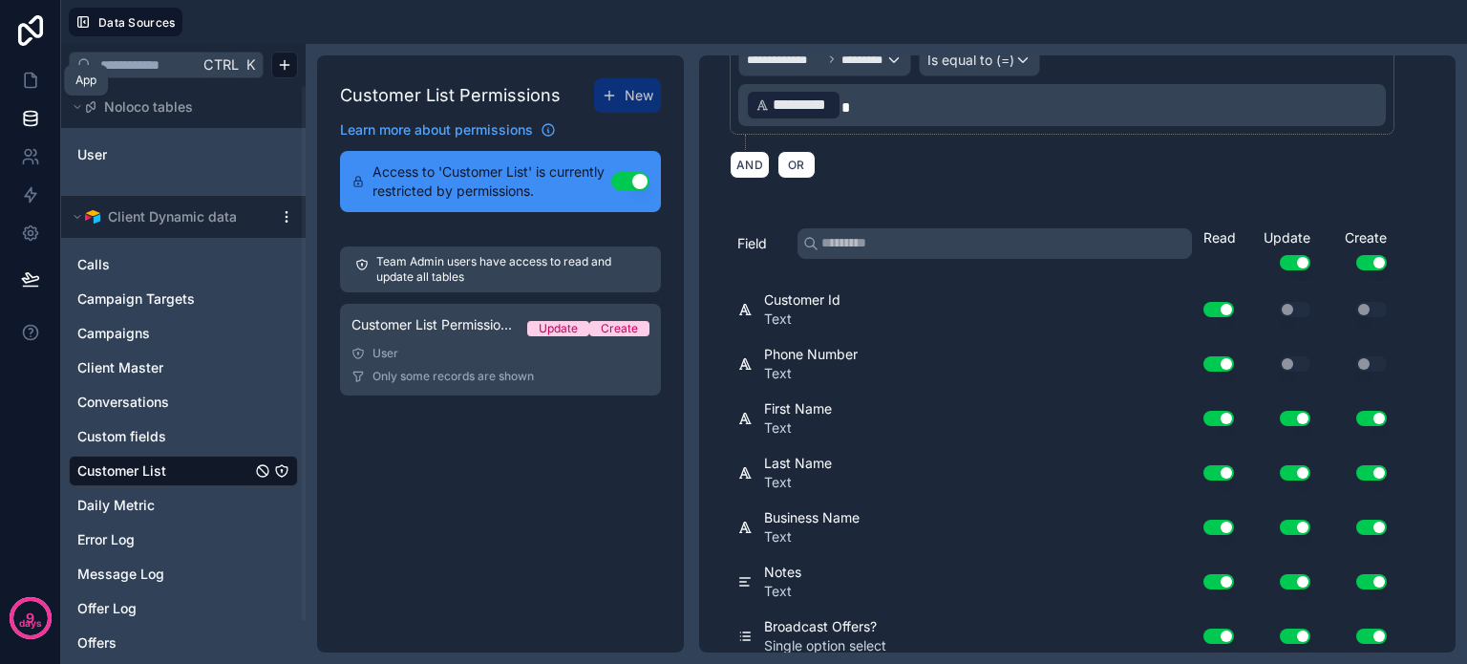
click at [29, 87] on icon at bounding box center [30, 81] width 11 height 14
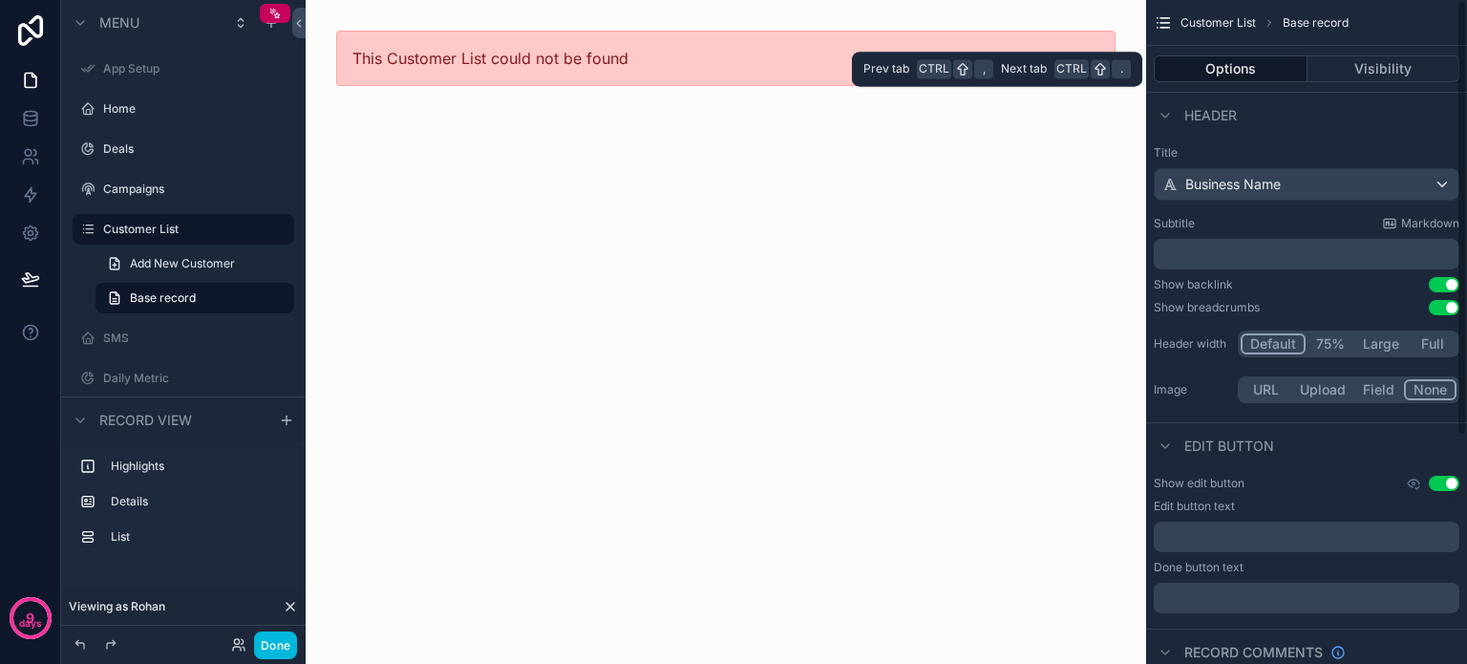
click at [1411, 60] on button "Visibility" at bounding box center [1383, 68] width 153 height 27
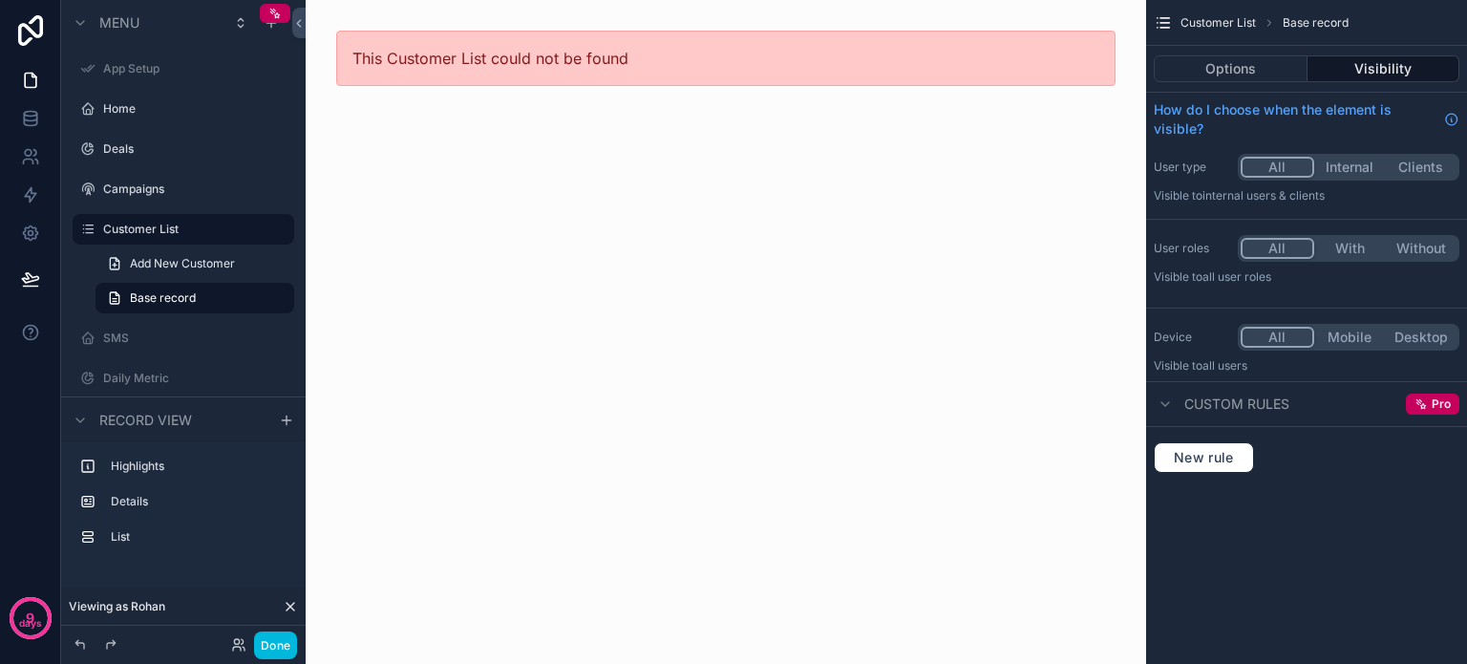
click at [1226, 74] on button "Options" at bounding box center [1230, 68] width 154 height 27
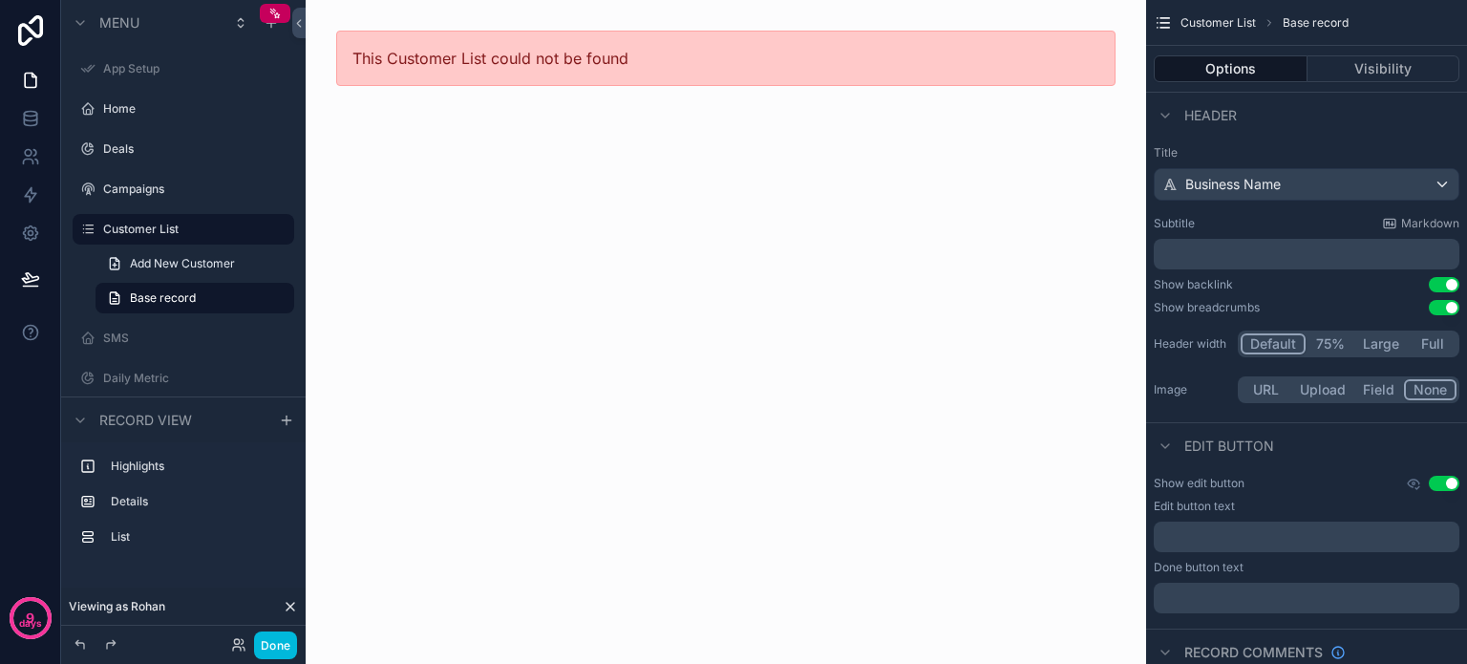
click at [1375, 72] on button "Visibility" at bounding box center [1383, 68] width 153 height 27
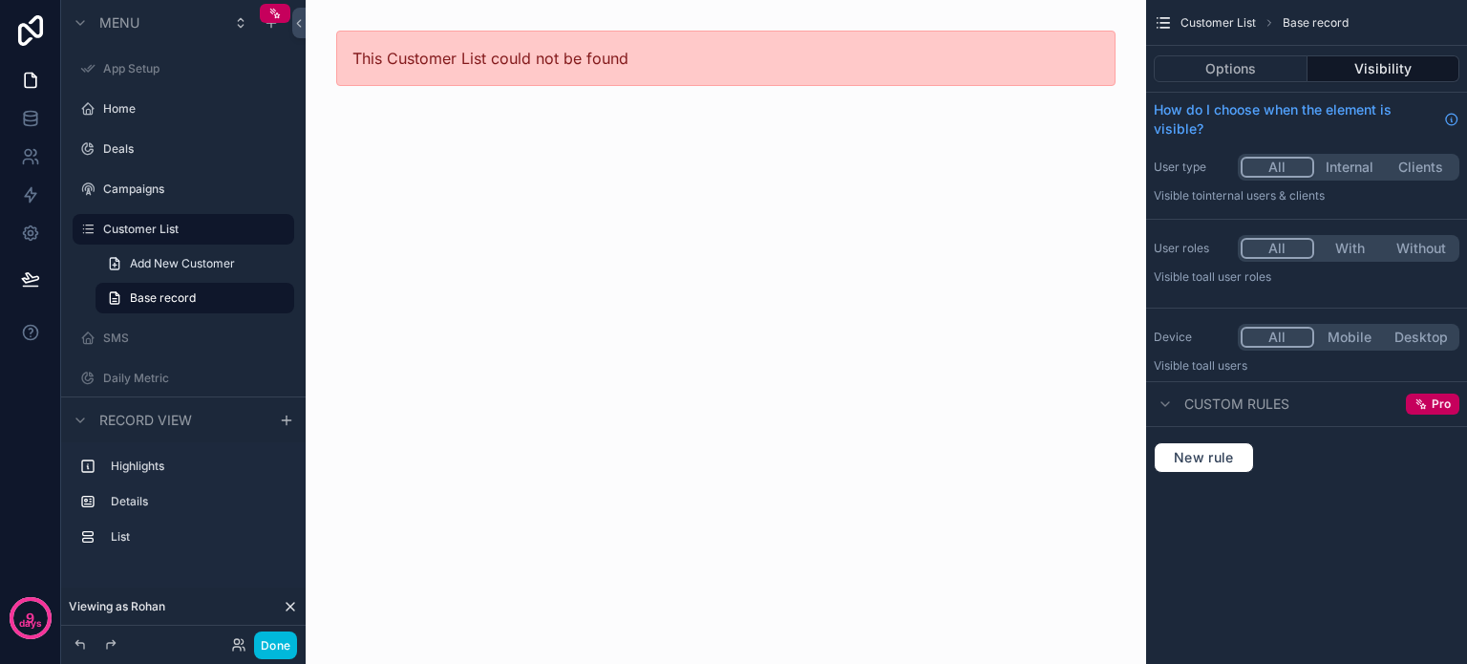
click at [1159, 400] on icon "scrollable content" at bounding box center [1164, 403] width 15 height 15
click at [164, 232] on label "Customer List" at bounding box center [193, 229] width 180 height 15
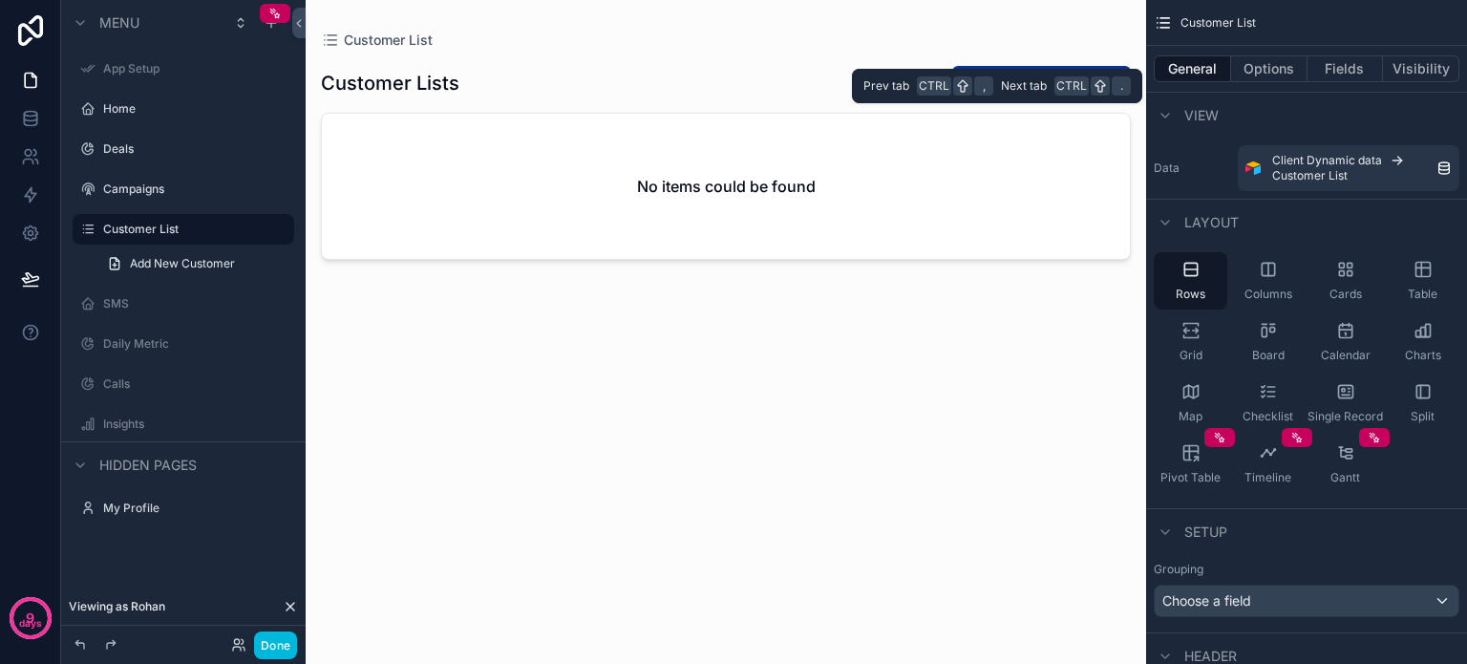
click at [1407, 68] on button "Visibility" at bounding box center [1421, 68] width 76 height 27
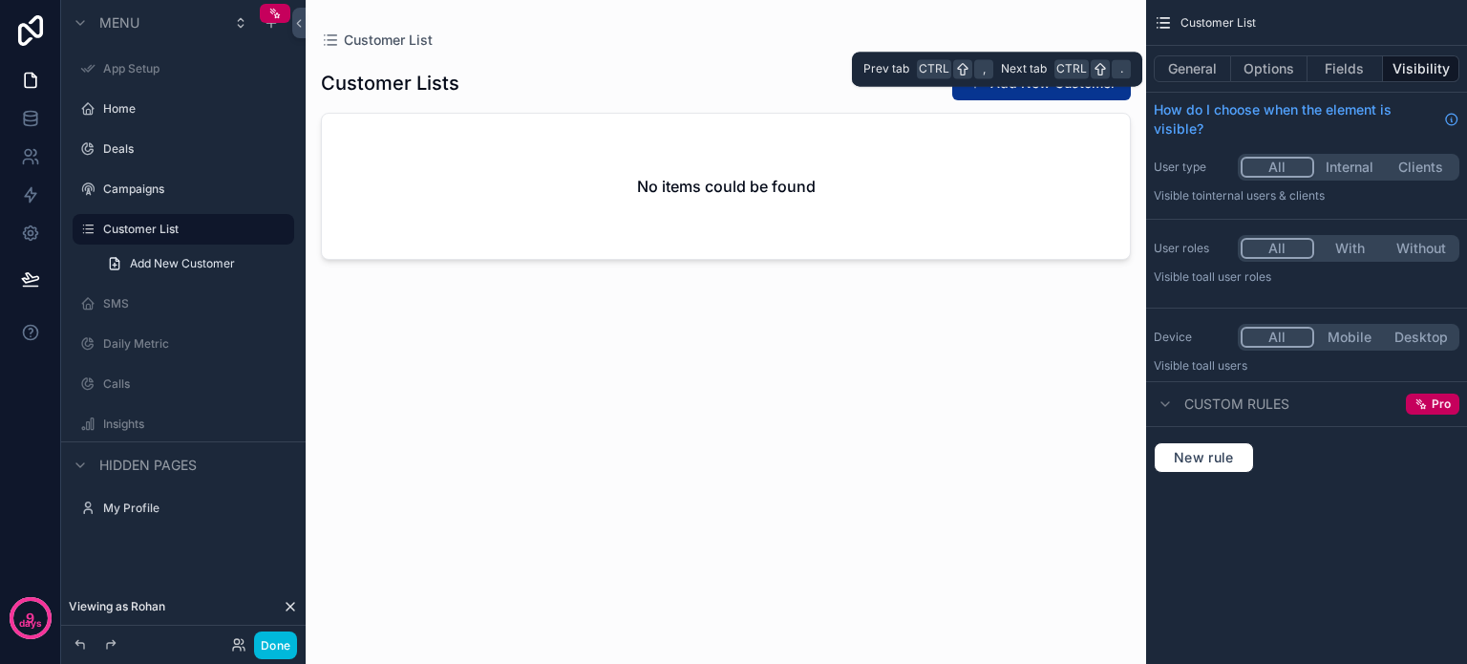
click at [1251, 71] on button "Options" at bounding box center [1269, 68] width 76 height 27
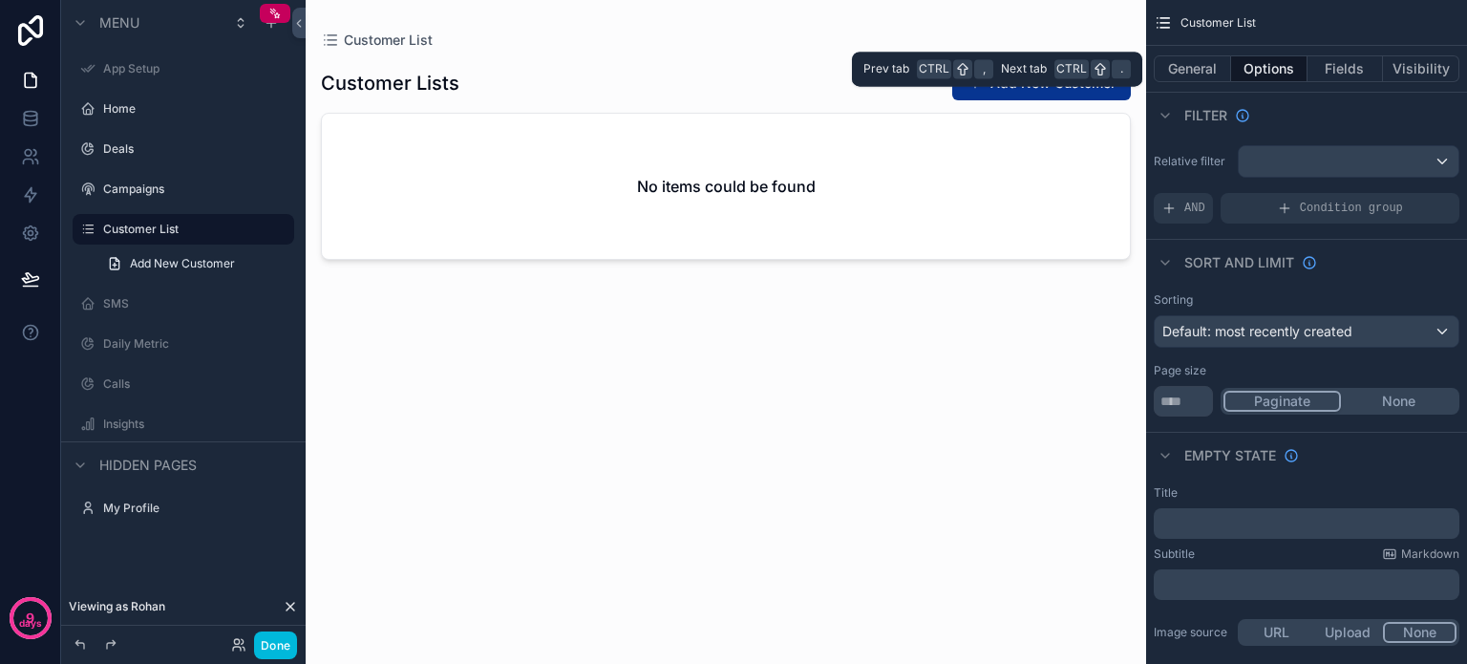
click at [1332, 65] on button "Fields" at bounding box center [1345, 68] width 76 height 27
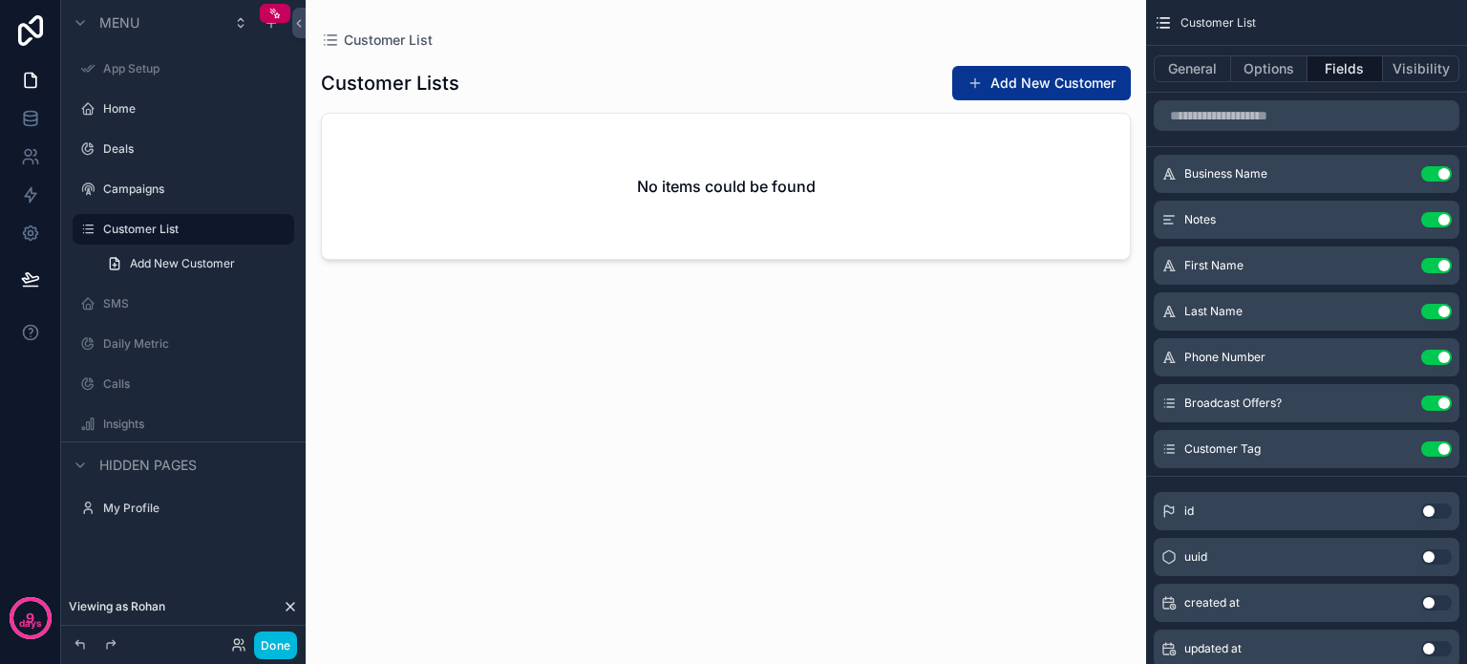
click at [1264, 68] on button "Options" at bounding box center [1269, 68] width 76 height 27
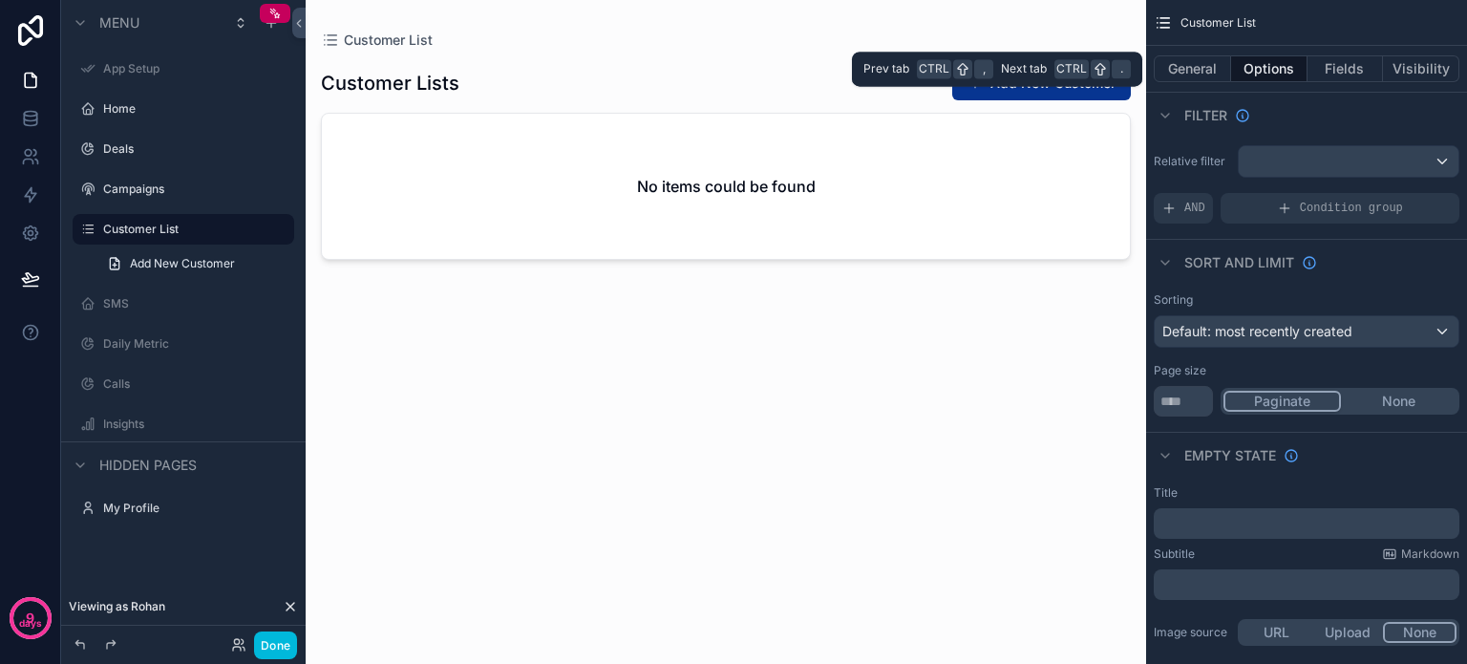
click at [1194, 64] on button "General" at bounding box center [1191, 68] width 77 height 27
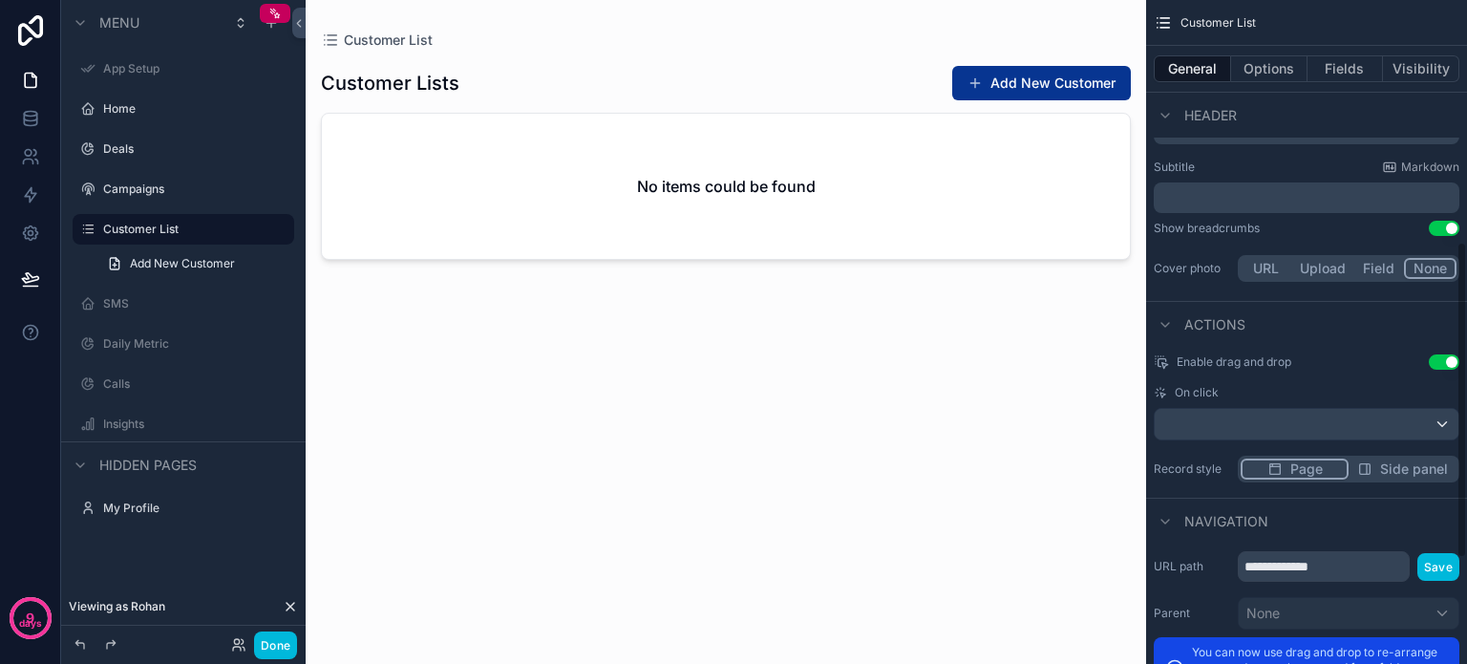
scroll to position [727, 0]
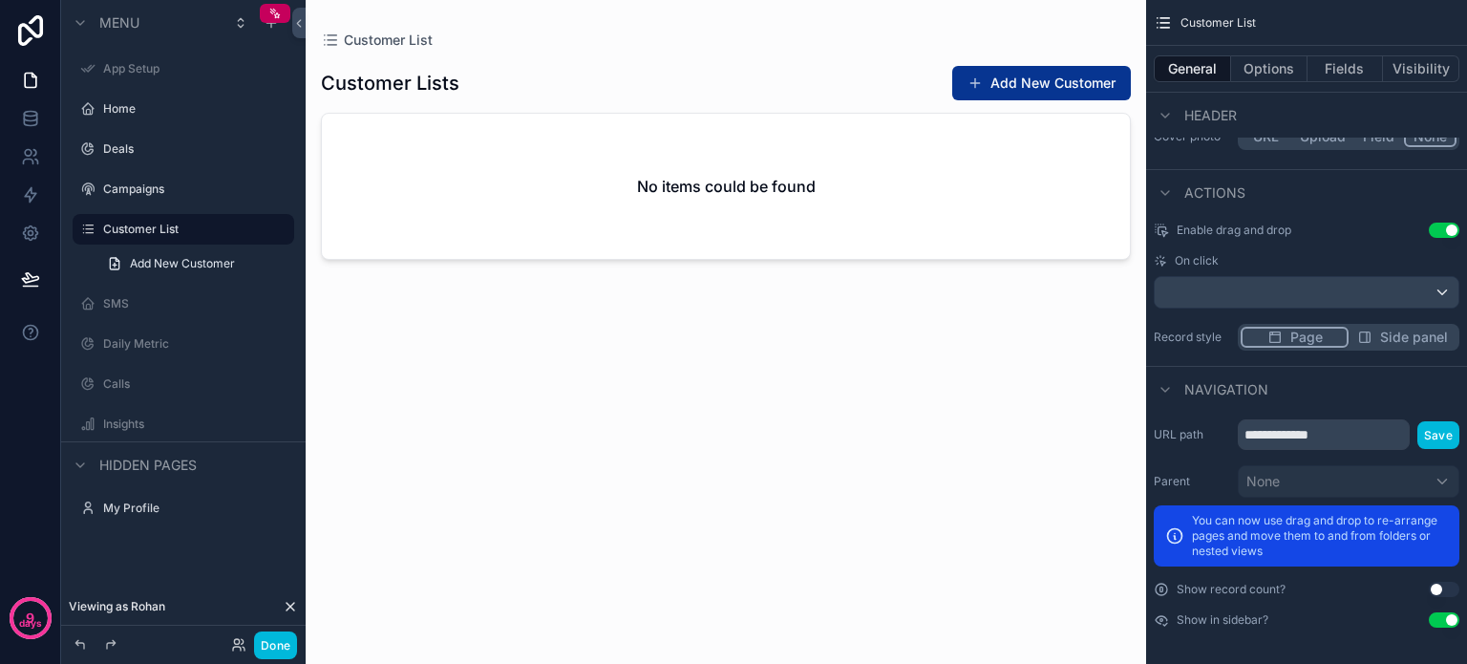
click at [1051, 78] on button "Add New Customer" at bounding box center [1041, 83] width 179 height 34
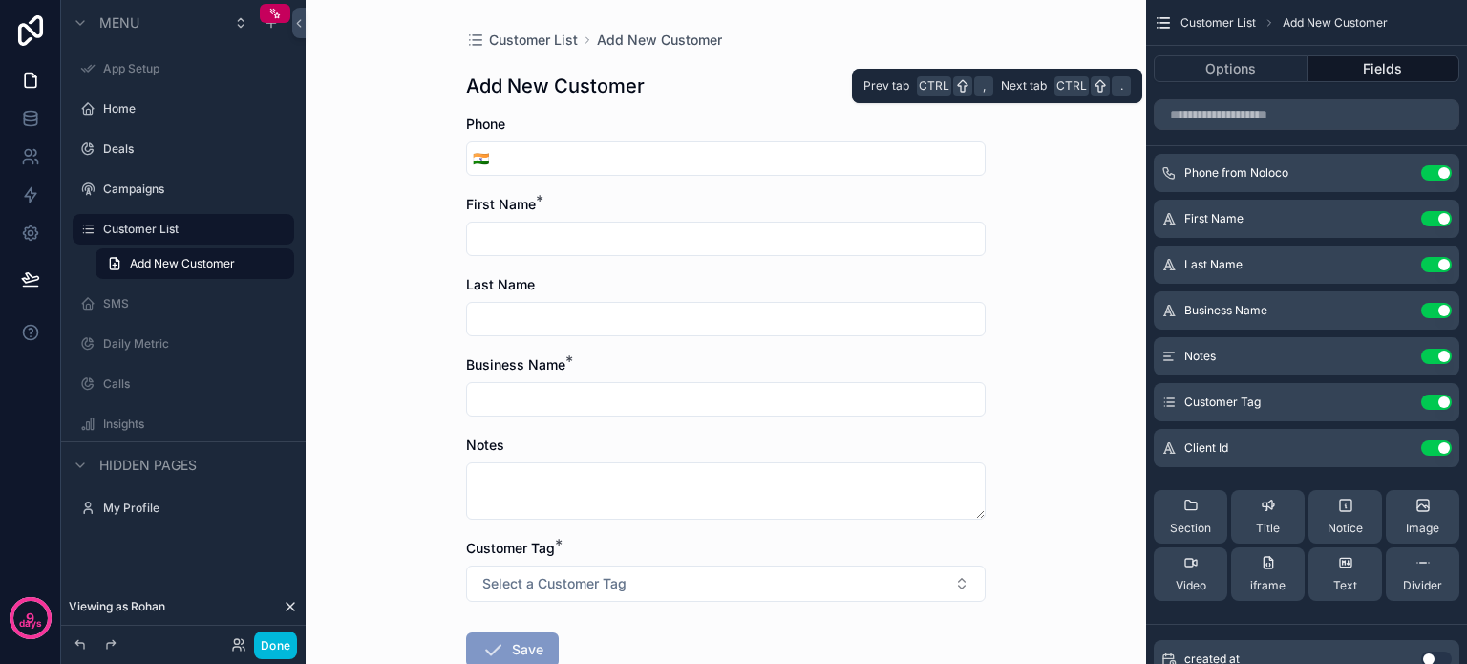
click at [1347, 61] on button "Fields" at bounding box center [1383, 68] width 153 height 27
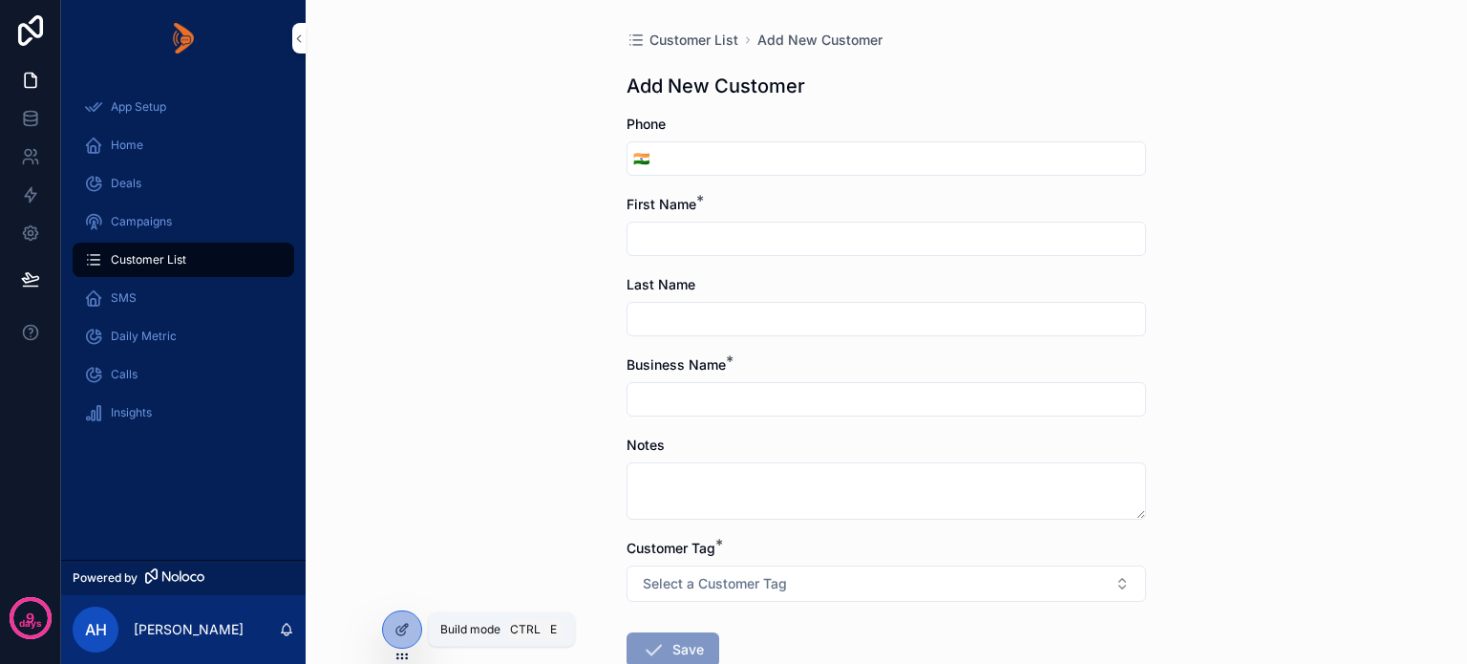
click at [409, 629] on div at bounding box center [402, 629] width 38 height 36
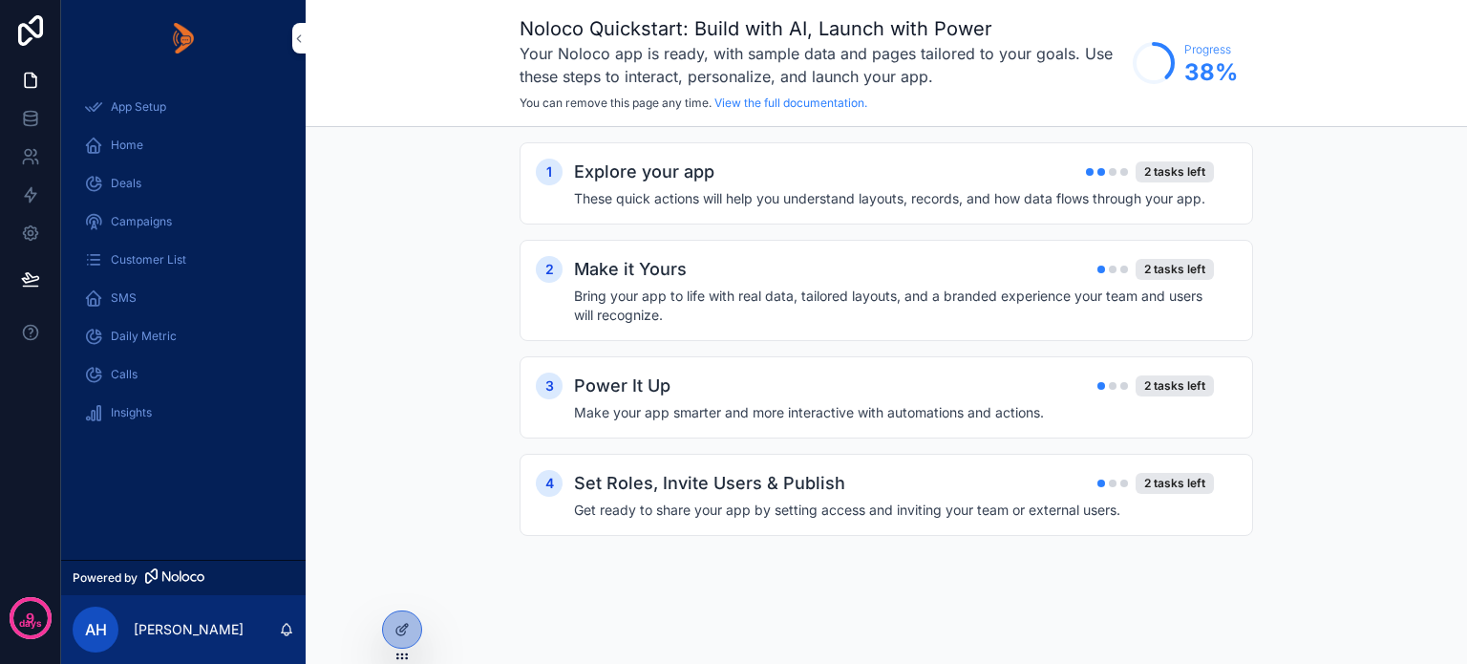
click at [0, 0] on icon at bounding box center [0, 0] width 0 height 0
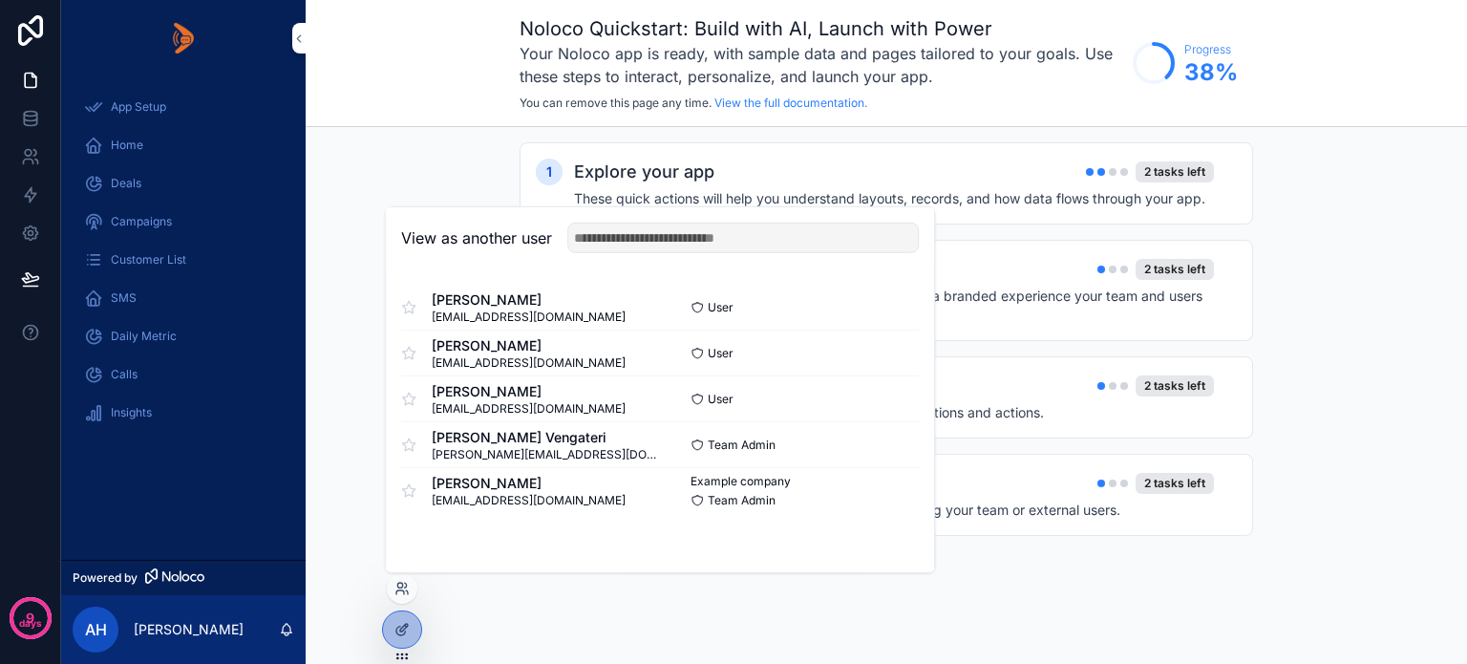
click at [0, 0] on button "Select" at bounding box center [0, 0] width 0 height 0
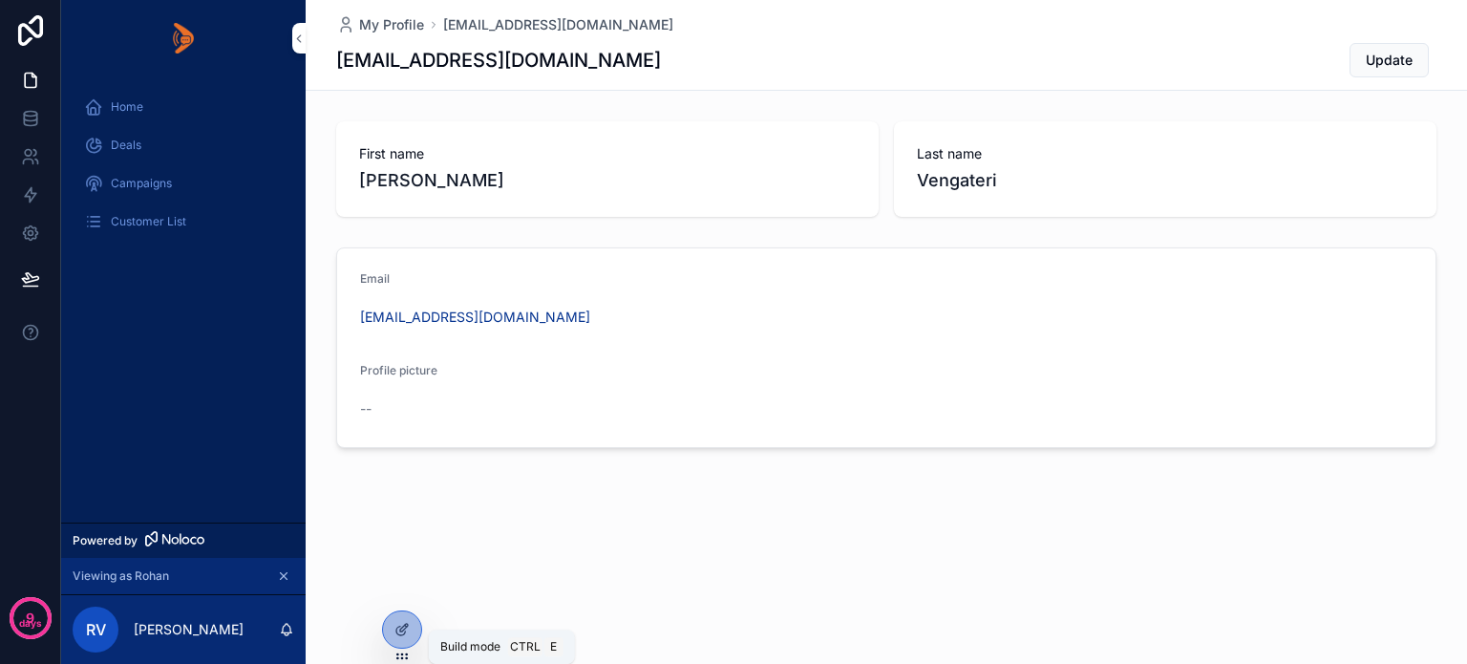
click at [397, 623] on icon at bounding box center [401, 629] width 15 height 15
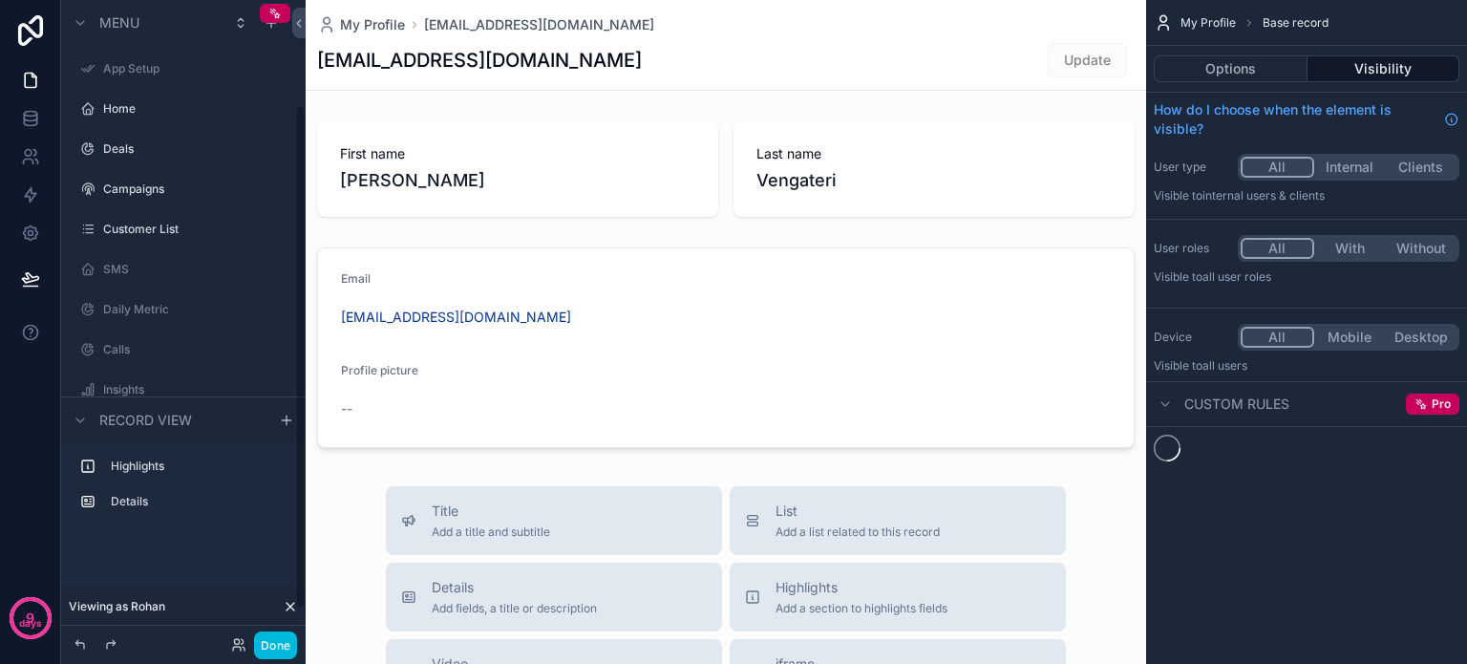
scroll to position [134, 0]
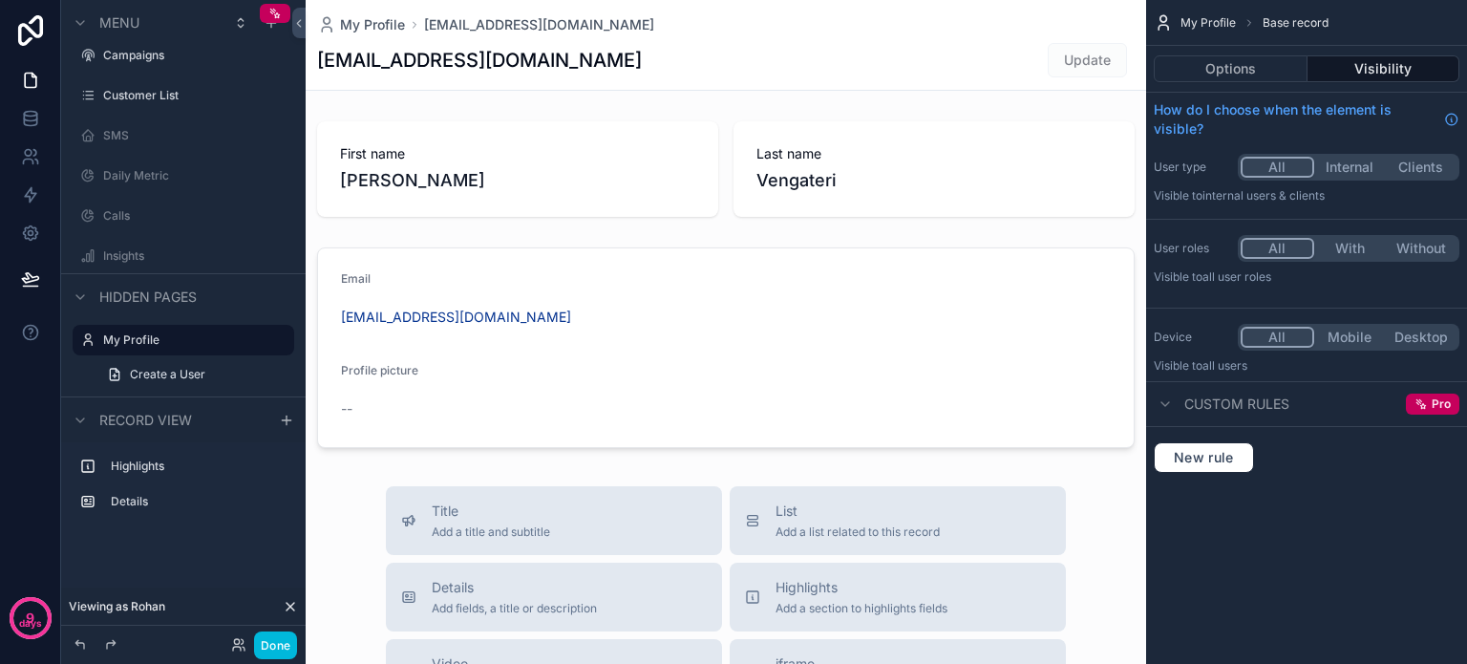
click at [130, 101] on label "Customer List" at bounding box center [193, 95] width 180 height 15
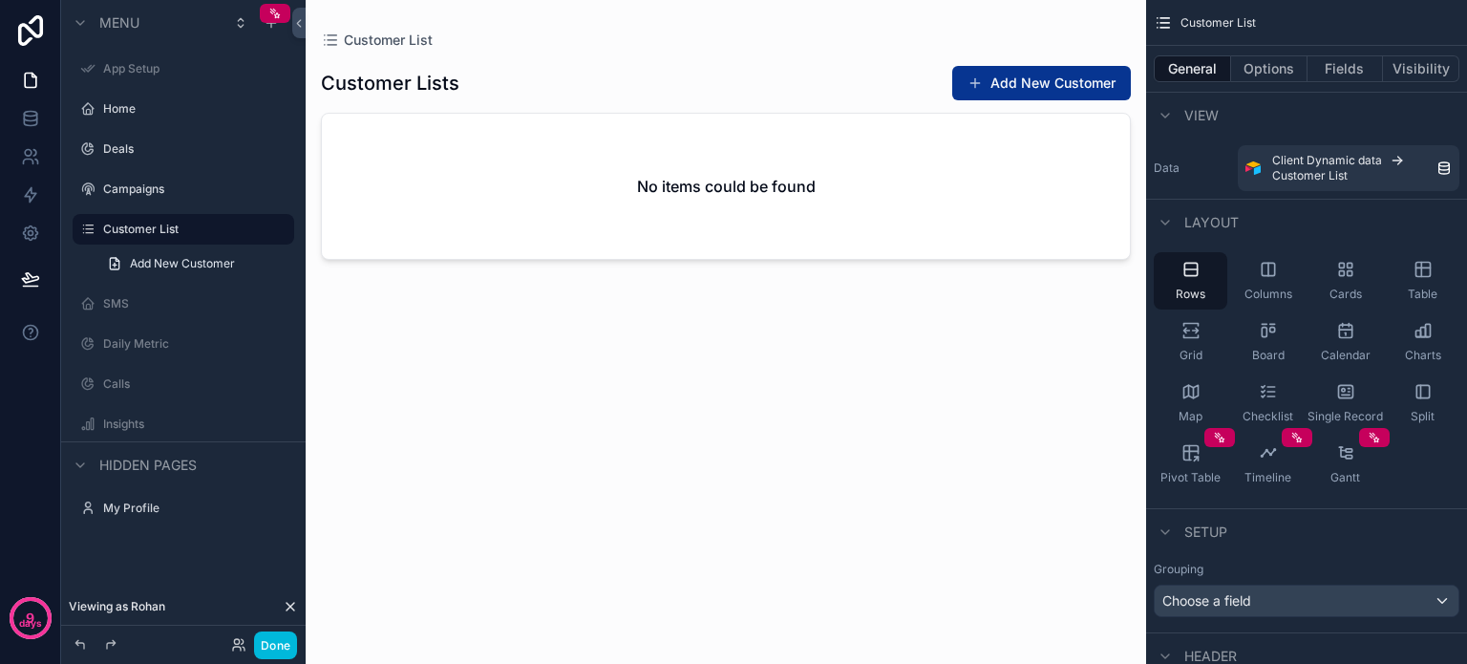
click at [1027, 79] on div "scrollable content" at bounding box center [726, 320] width 840 height 641
click at [1027, 78] on button "Add New Customer" at bounding box center [1041, 83] width 179 height 34
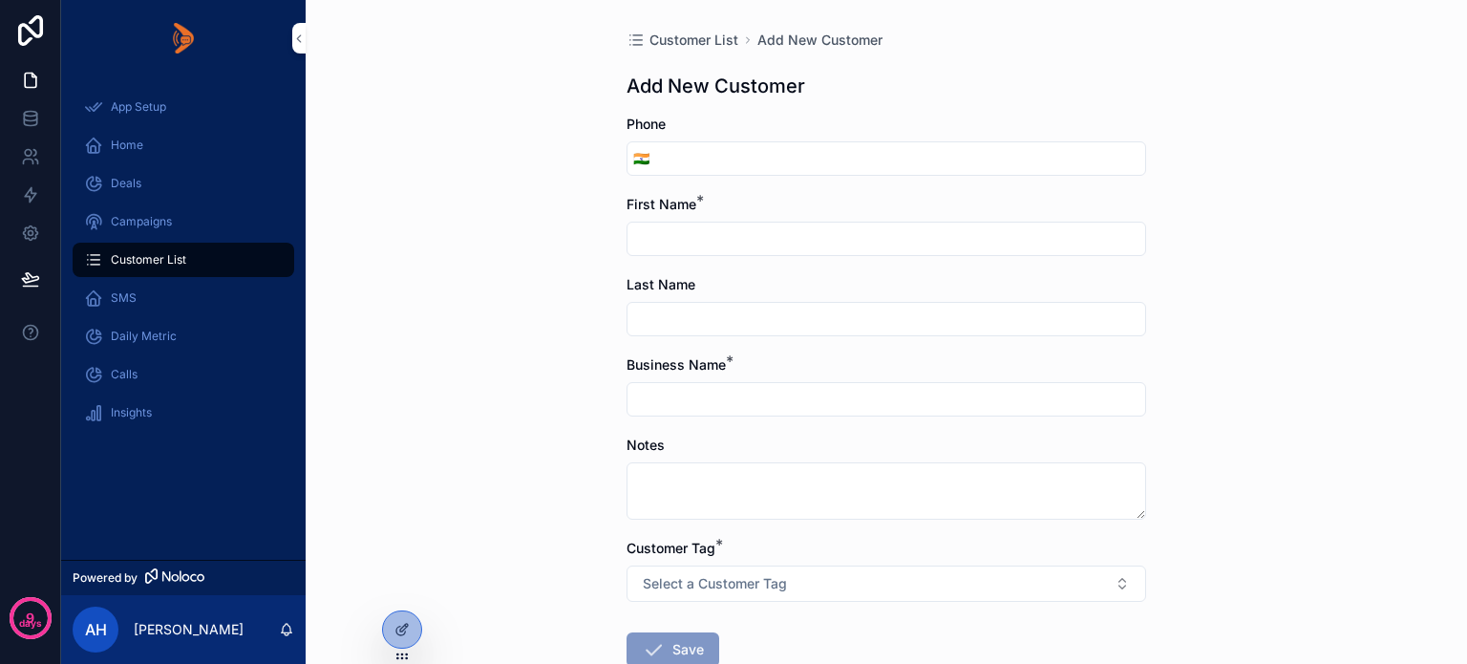
click at [0, 0] on icon at bounding box center [0, 0] width 0 height 0
click at [484, 177] on div "Customer List Add New Customer Add New Customer Phone 🇮🇳 First Name * Last Name…" at bounding box center [886, 332] width 1161 height 664
click at [0, 0] on icon at bounding box center [0, 0] width 0 height 0
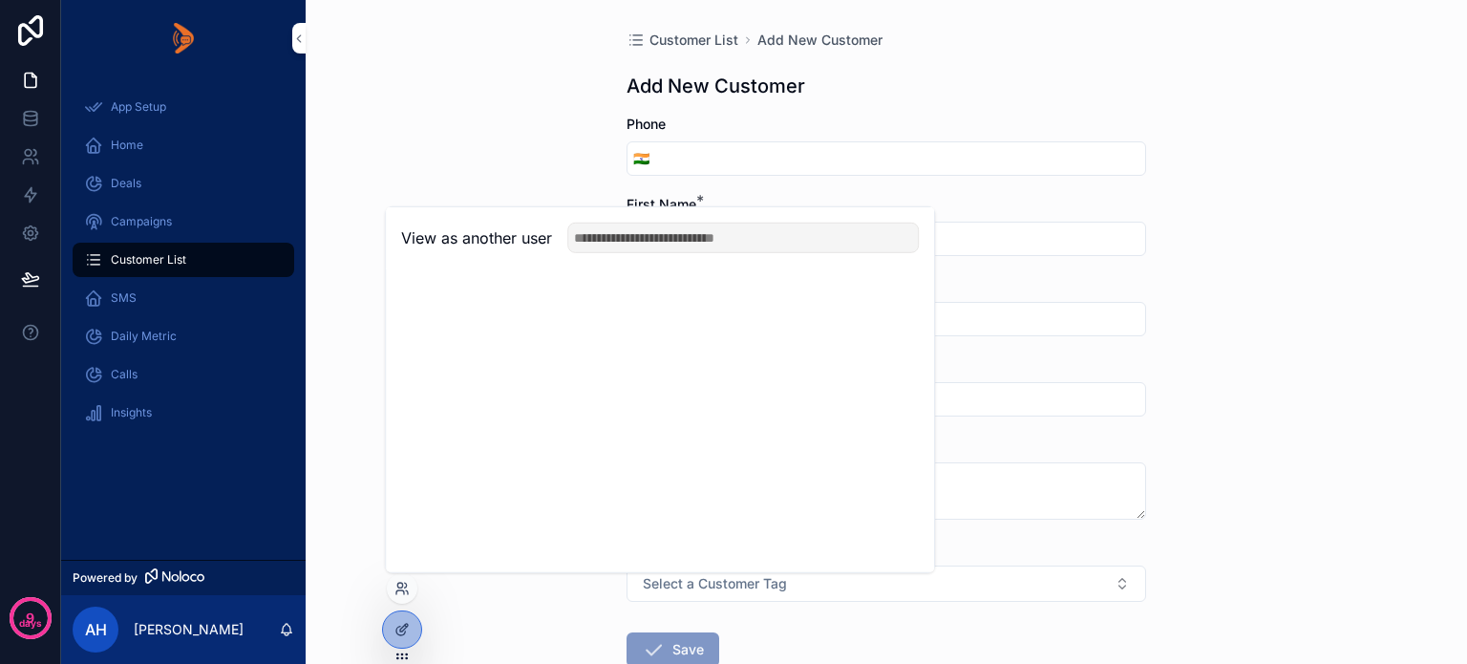
click at [435, 141] on div "Customer List Add New Customer Add New Customer Phone 🇮🇳 First Name * Last Name…" at bounding box center [886, 332] width 1161 height 664
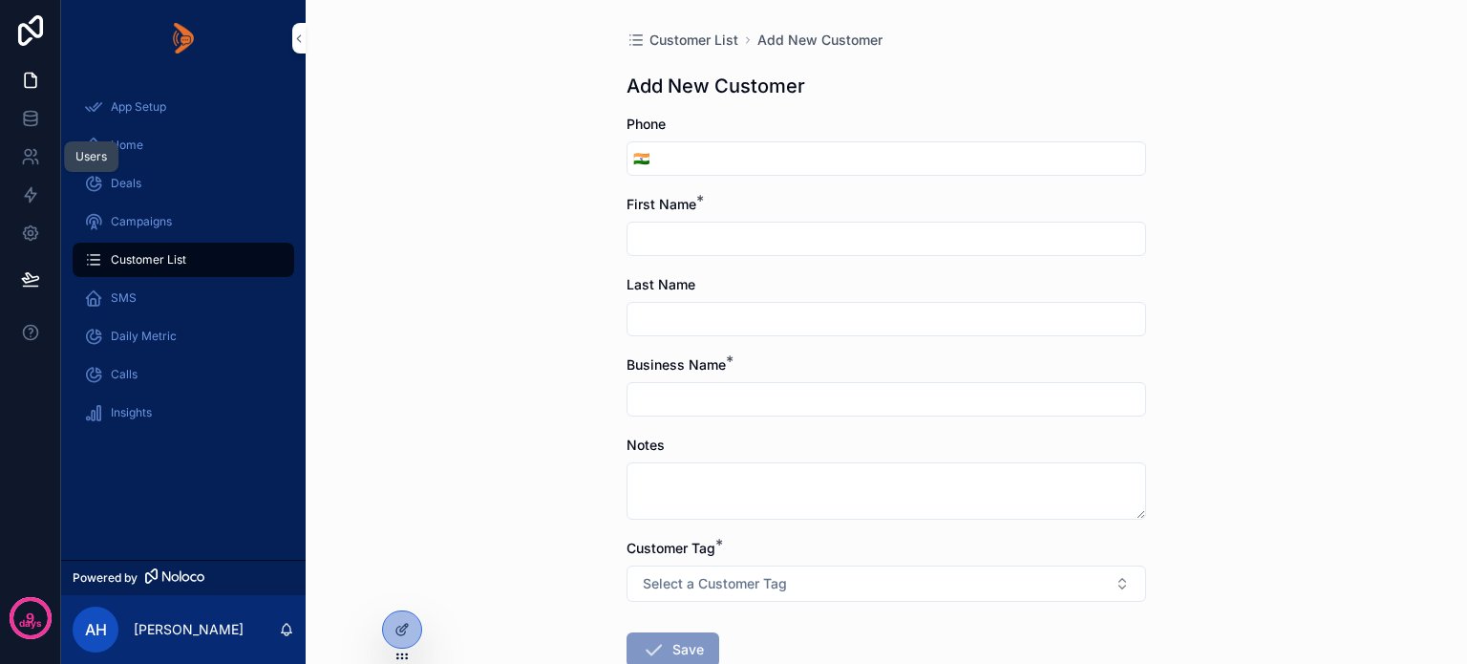
click at [25, 151] on icon at bounding box center [28, 153] width 7 height 7
